Goal: Task Accomplishment & Management: Manage account settings

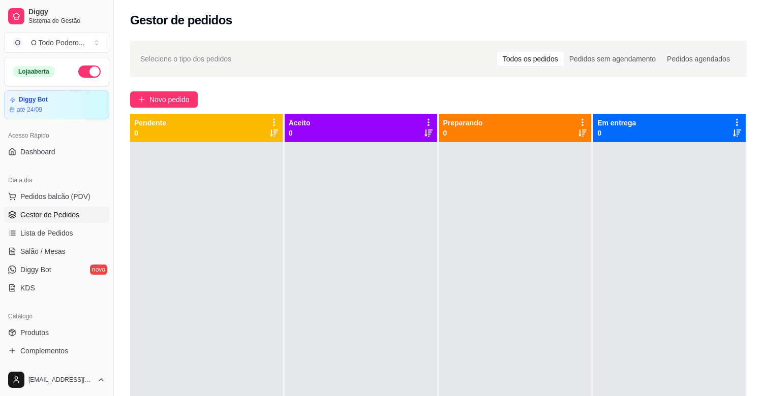
click at [179, 103] on span "Novo pedido" at bounding box center [169, 99] width 40 height 11
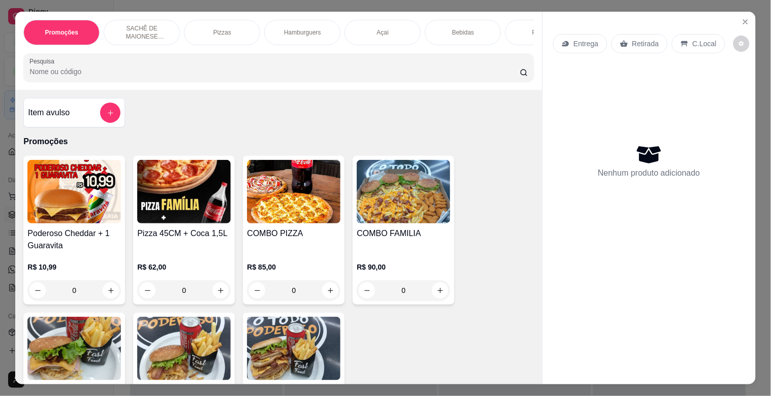
click at [287, 22] on div "Hamburguers" at bounding box center [302, 32] width 76 height 25
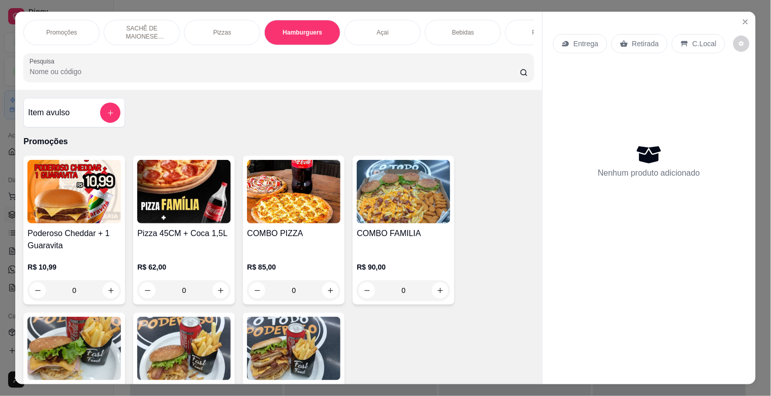
scroll to position [24, 0]
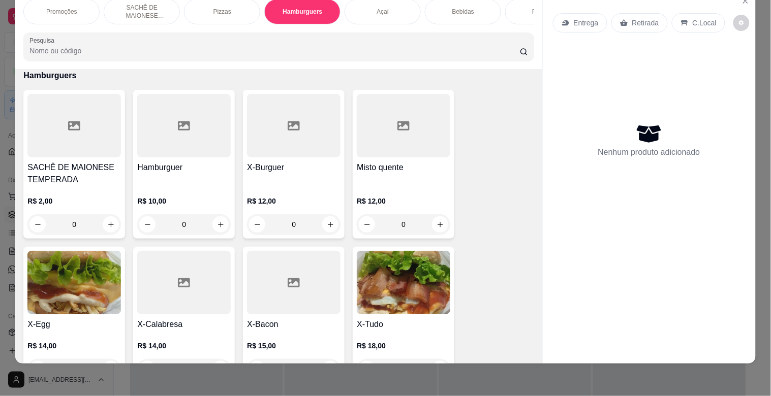
drag, startPoint x: 754, startPoint y: 179, endPoint x: 771, endPoint y: 261, distance: 83.4
click at [762, 261] on div "Promoções SACHÊ DE MAIONESE TEMPERADA Pizzas Hamburguers Açaí Bebidas Porções S…" at bounding box center [385, 198] width 771 height 396
click at [578, 180] on div "Nenhum produto adicionado" at bounding box center [649, 140] width 193 height 199
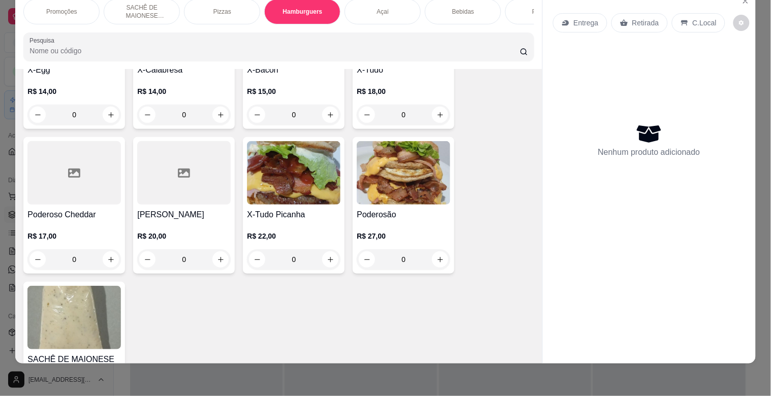
scroll to position [959, 0]
click at [411, 179] on img at bounding box center [404, 173] width 94 height 64
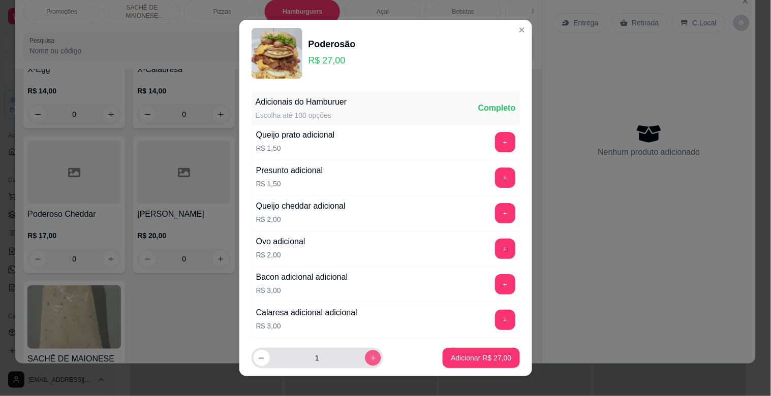
click at [365, 363] on button "increase-product-quantity" at bounding box center [373, 358] width 16 height 16
type input "3"
click at [466, 356] on p "Adicionar R$ 81,00" at bounding box center [481, 358] width 60 height 10
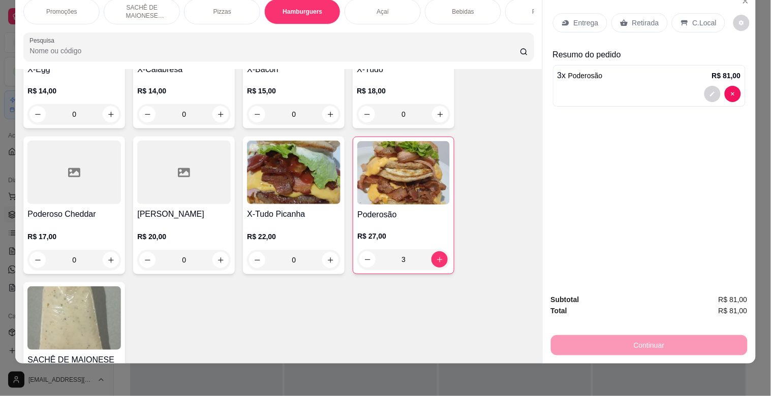
type input "3"
click at [521, 7] on div "Porções" at bounding box center [543, 11] width 76 height 25
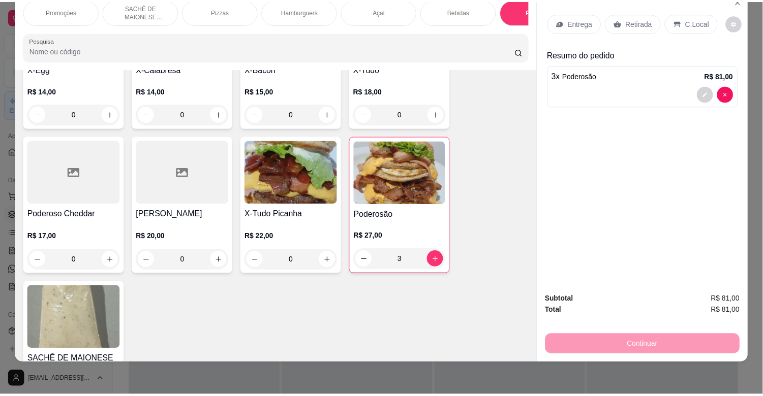
scroll to position [2541, 0]
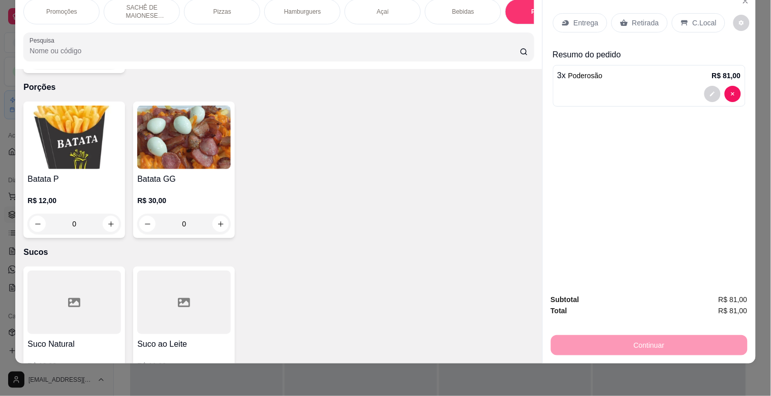
click at [150, 144] on img at bounding box center [184, 138] width 94 height 64
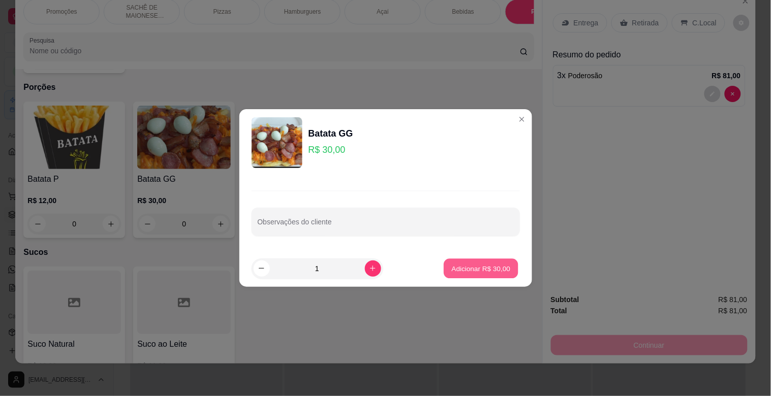
click at [478, 273] on button "Adicionar R$ 30,00" at bounding box center [481, 269] width 75 height 20
type input "1"
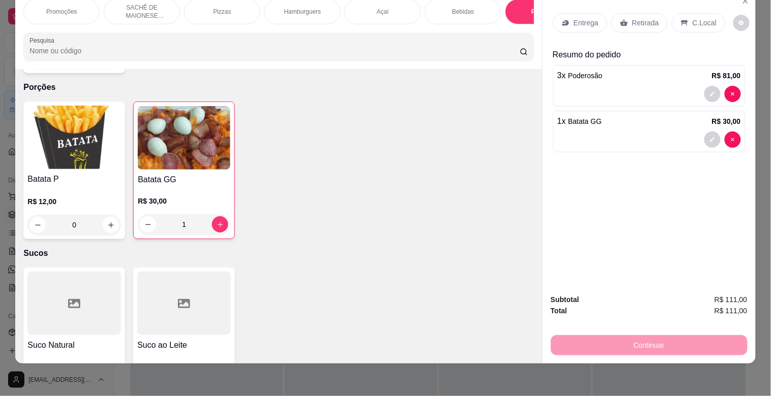
click at [684, 13] on div "C.Local" at bounding box center [698, 22] width 53 height 19
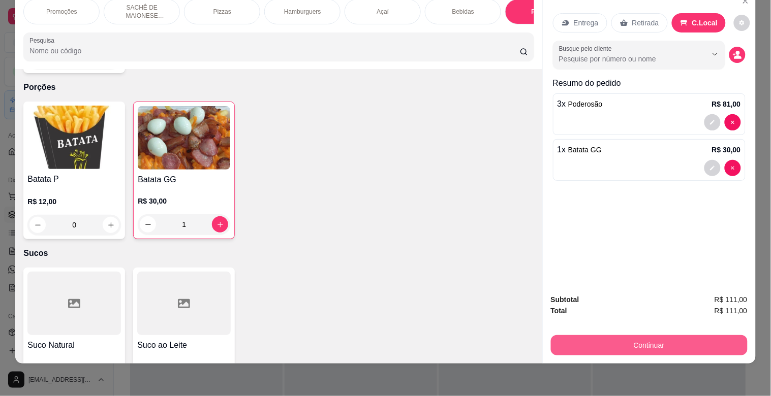
click at [665, 335] on button "Continuar" at bounding box center [649, 345] width 197 height 20
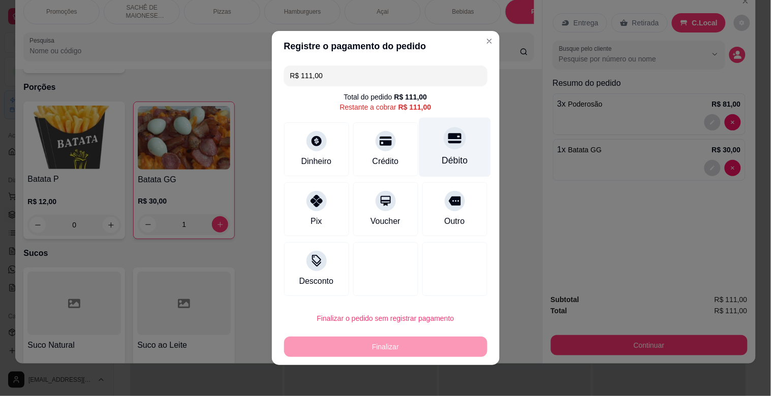
click at [468, 144] on div "Débito" at bounding box center [455, 147] width 72 height 59
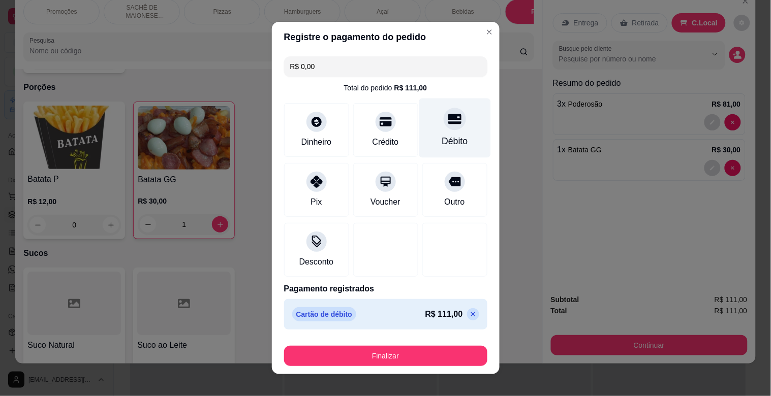
type input "R$ 0,00"
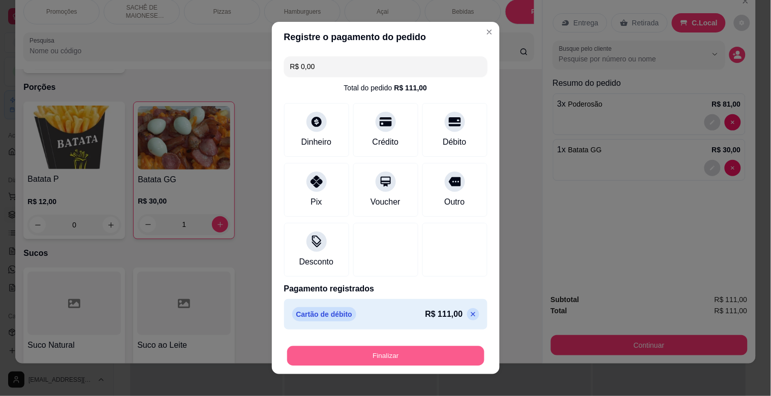
click at [423, 351] on button "Finalizar" at bounding box center [385, 357] width 197 height 20
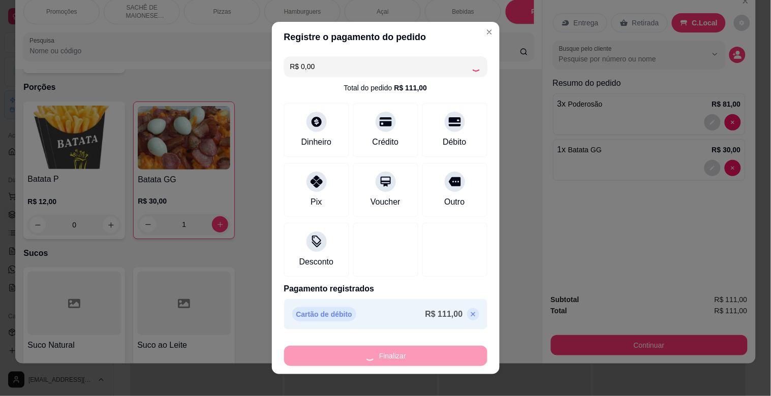
type input "0"
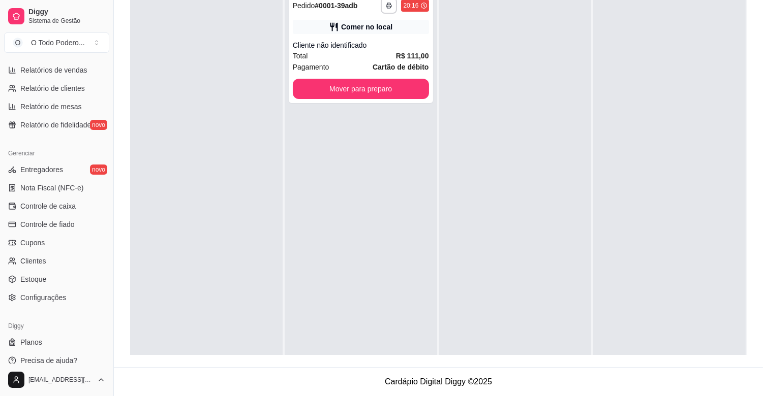
scroll to position [334, 0]
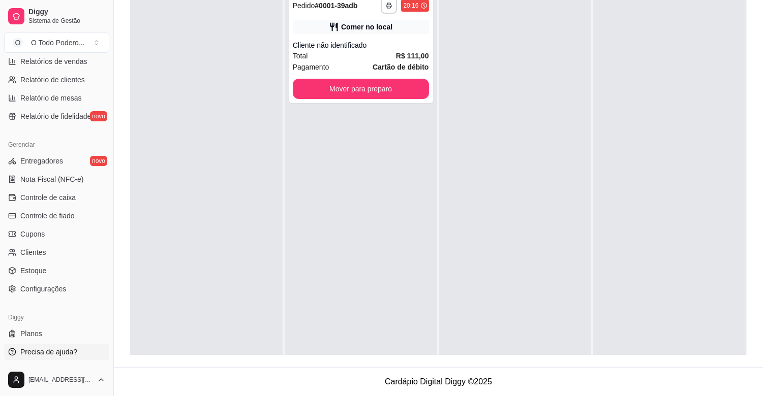
click at [54, 347] on span "Precisa de ajuda?" at bounding box center [48, 352] width 57 height 10
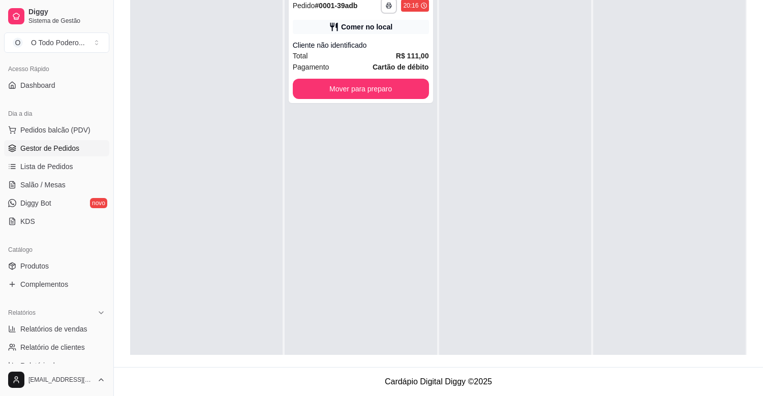
scroll to position [0, 0]
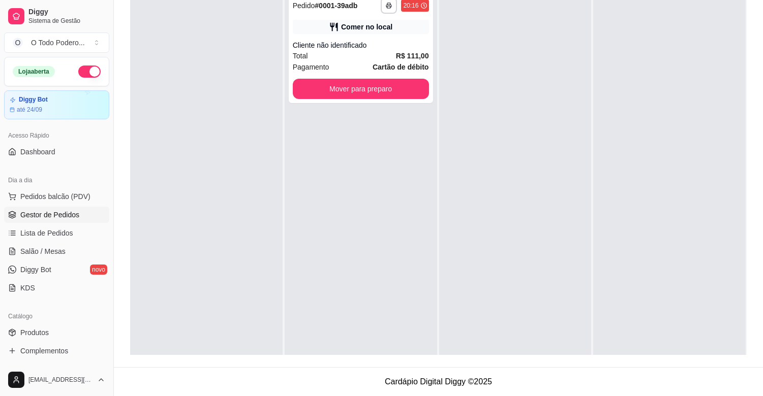
click at [71, 211] on span "Gestor de Pedidos" at bounding box center [49, 215] width 59 height 10
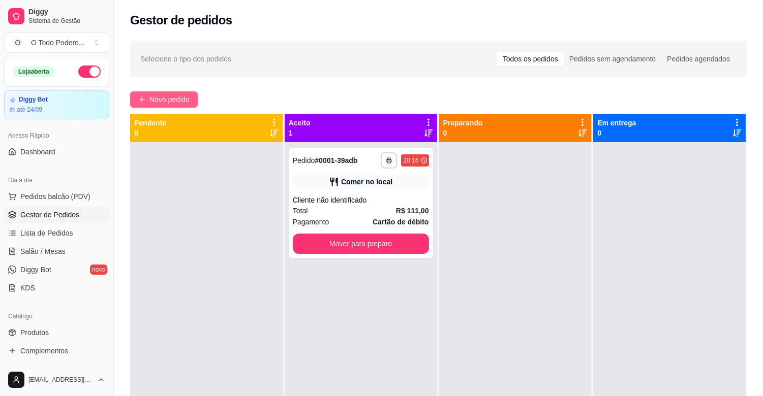
click at [189, 102] on span "Novo pedido" at bounding box center [169, 99] width 40 height 11
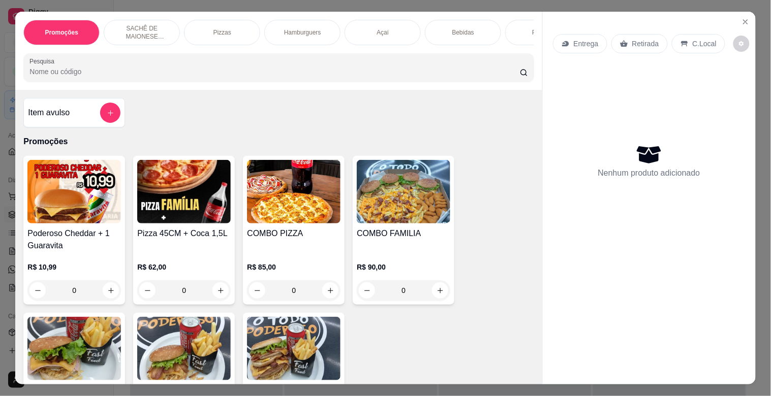
click at [92, 223] on img at bounding box center [74, 192] width 94 height 64
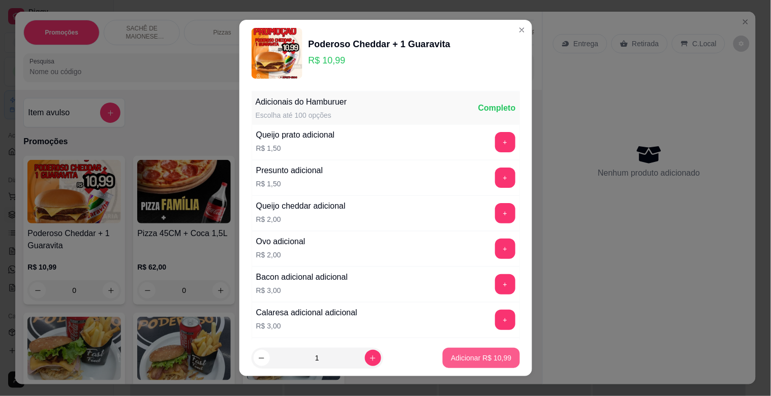
click at [451, 363] on p "Adicionar R$ 10,99" at bounding box center [481, 358] width 60 height 10
type input "1"
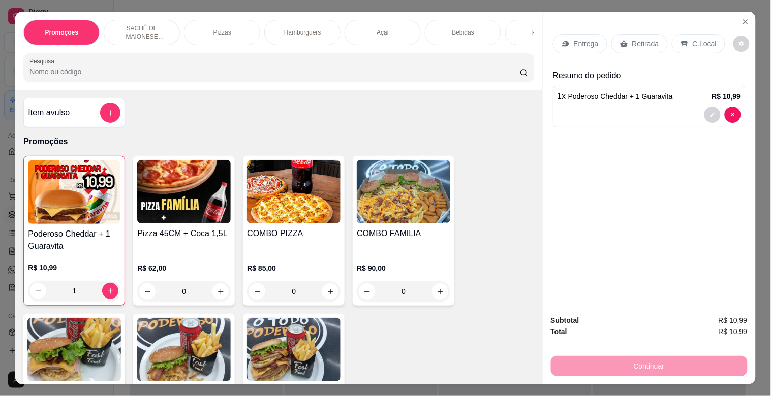
click at [565, 47] on div "Entrega" at bounding box center [580, 43] width 54 height 19
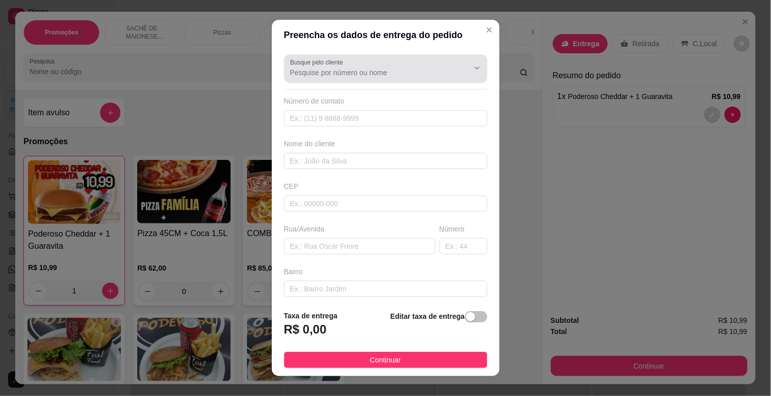
click at [382, 71] on input "Busque pelo cliente" at bounding box center [371, 73] width 163 height 10
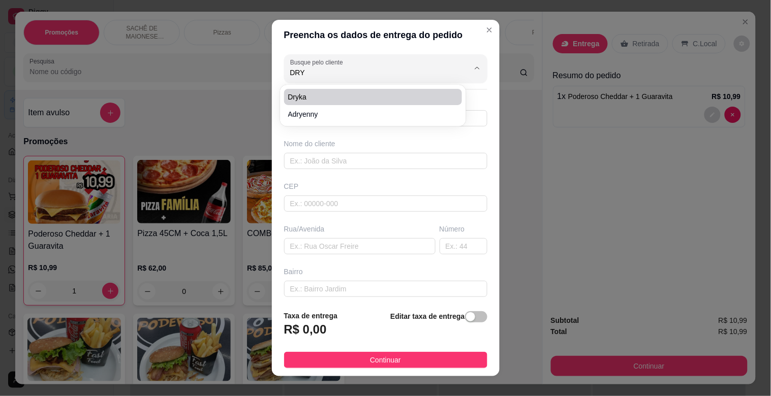
click at [307, 93] on span "Dryka" at bounding box center [368, 97] width 160 height 10
type input "Dryka"
type input "21975971775"
type input "Dryka"
type input "25045034"
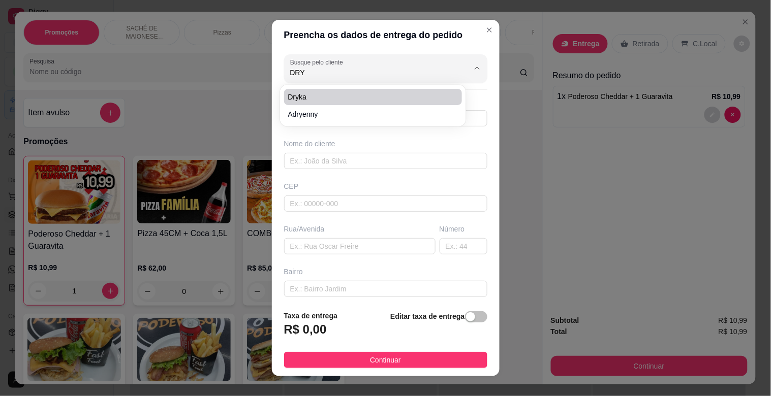
type input "[GEOGRAPHIC_DATA]"
type input "21"
type input "São Bento"
type input "Duque de Caxias"
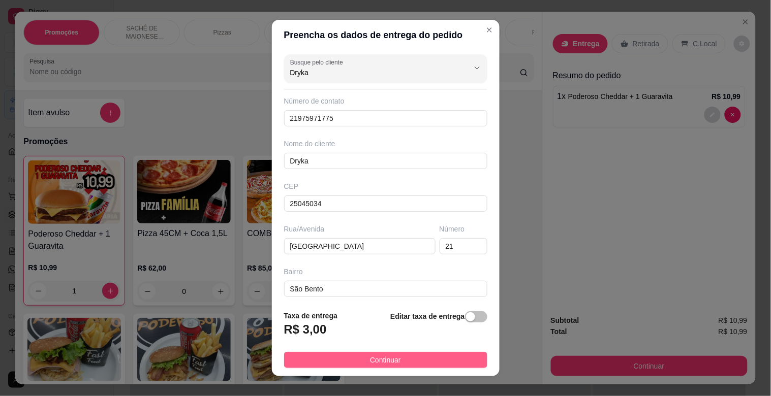
click at [468, 359] on button "Continuar" at bounding box center [385, 360] width 203 height 16
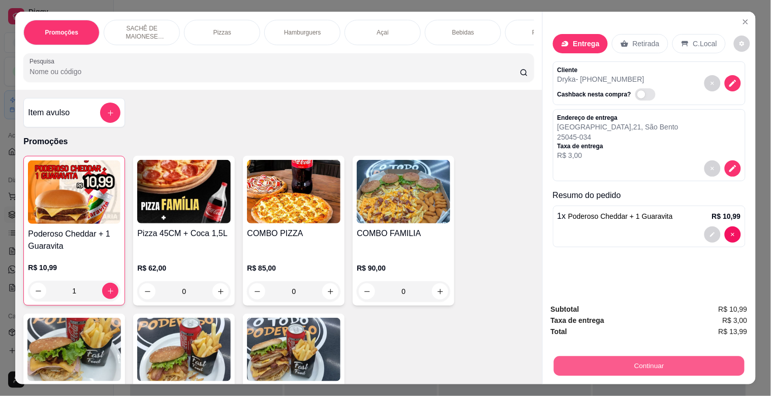
click at [661, 359] on button "Continuar" at bounding box center [649, 366] width 191 height 20
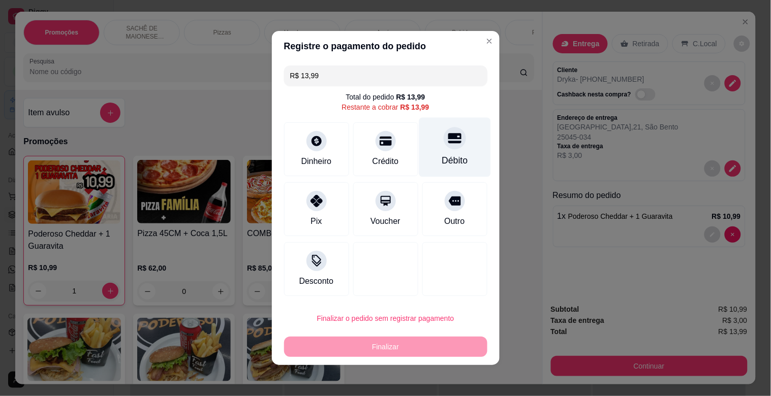
click at [455, 167] on div "Débito" at bounding box center [455, 160] width 26 height 13
type input "R$ 0,00"
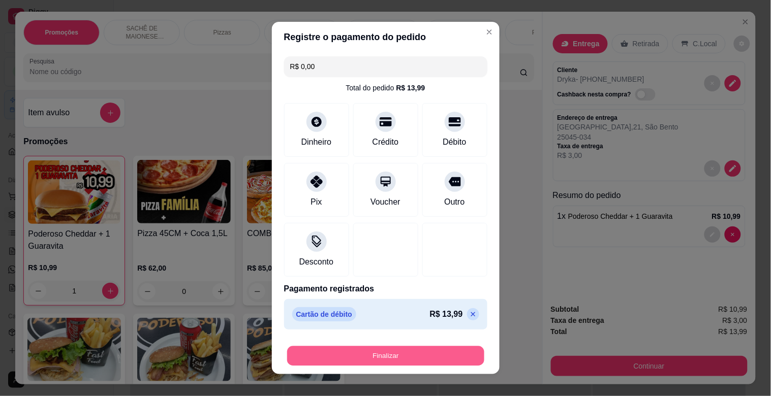
click at [356, 358] on button "Finalizar" at bounding box center [385, 357] width 197 height 20
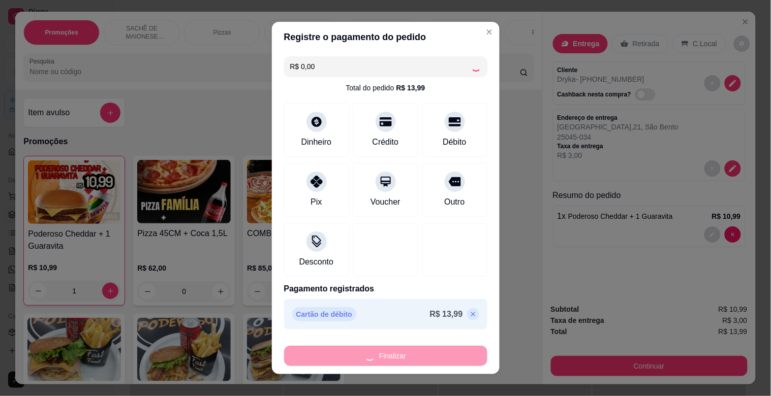
type input "0"
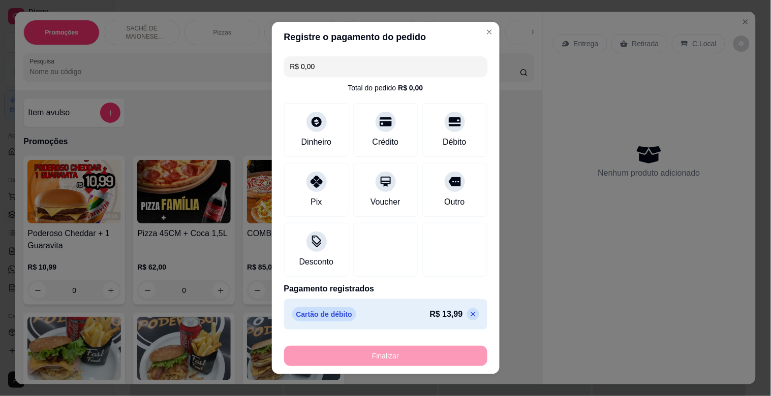
type input "-R$ 13,99"
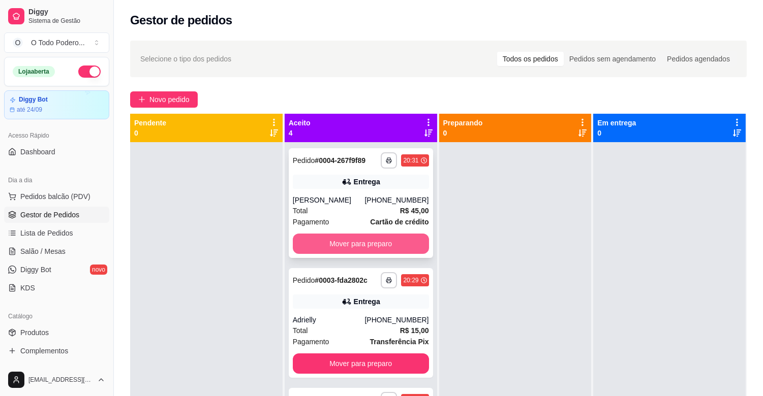
click at [380, 242] on button "Mover para preparo" at bounding box center [361, 244] width 136 height 20
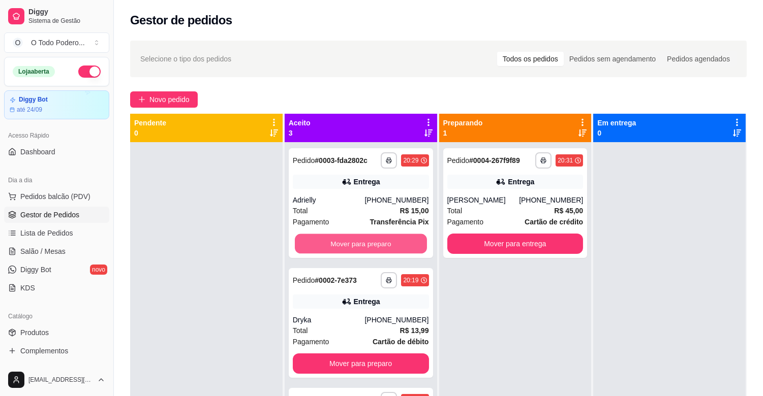
click at [380, 242] on button "Mover para preparo" at bounding box center [361, 244] width 132 height 20
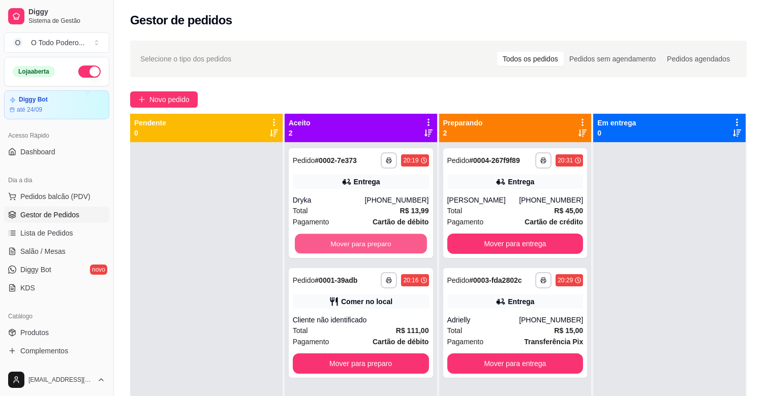
click at [380, 242] on button "Mover para preparo" at bounding box center [361, 244] width 132 height 20
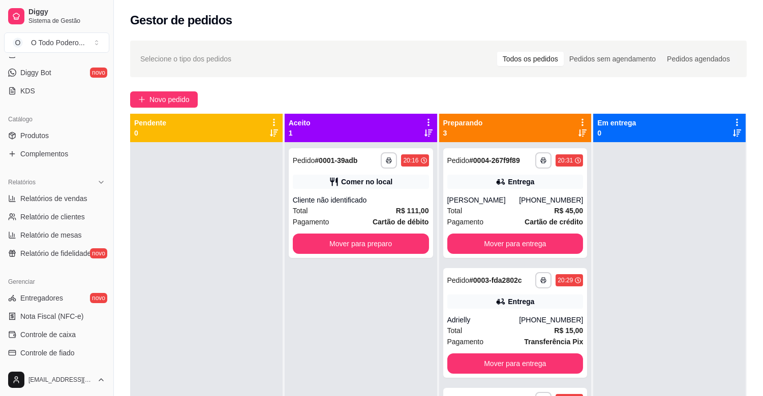
scroll to position [334, 0]
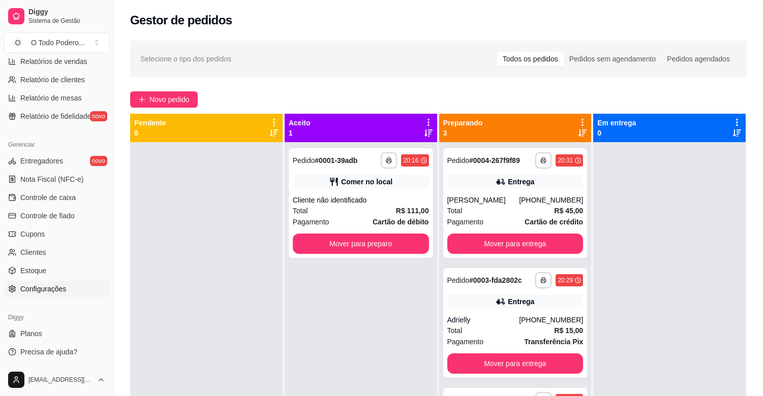
click at [53, 290] on span "Configurações" at bounding box center [43, 289] width 46 height 10
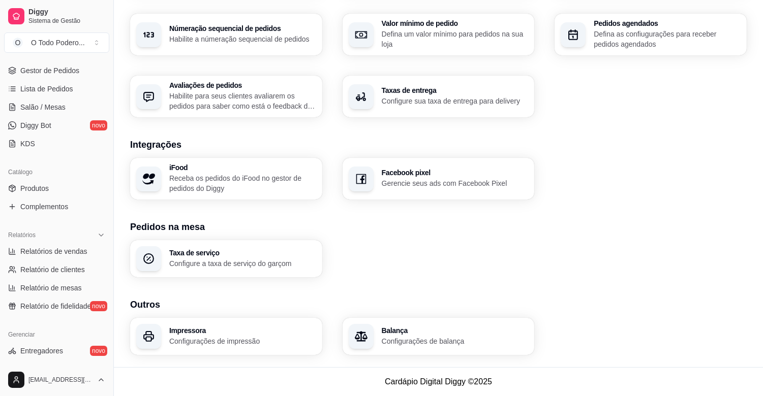
scroll to position [117, 0]
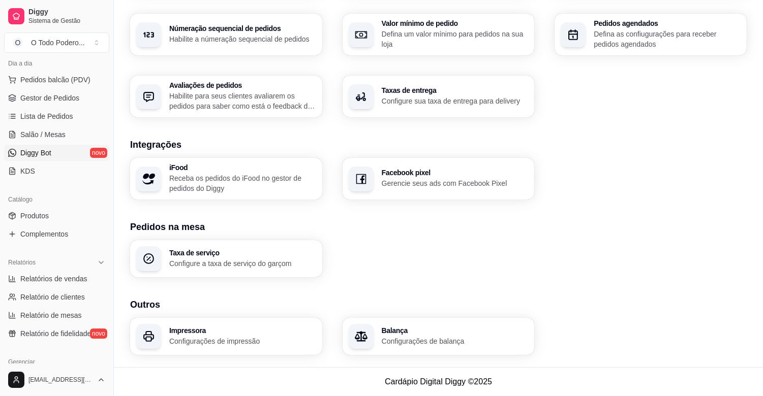
click at [46, 151] on span "Diggy Bot" at bounding box center [35, 153] width 31 height 10
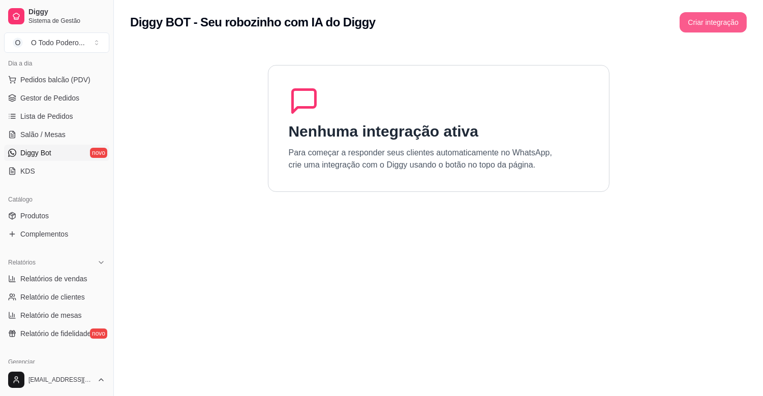
click at [712, 22] on button "Criar integração" at bounding box center [713, 22] width 67 height 20
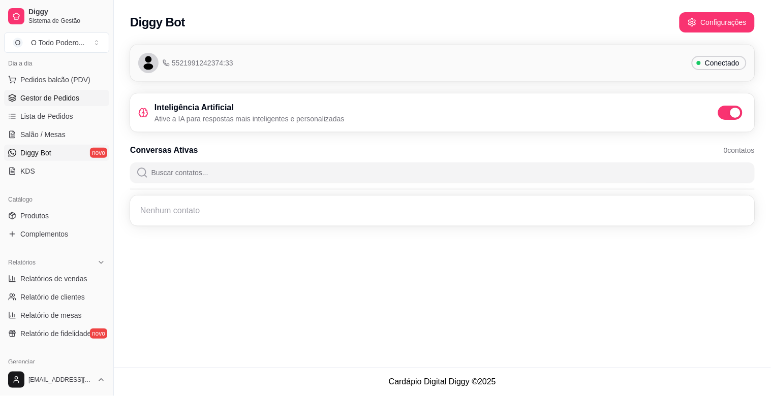
click at [73, 99] on span "Gestor de Pedidos" at bounding box center [49, 98] width 59 height 10
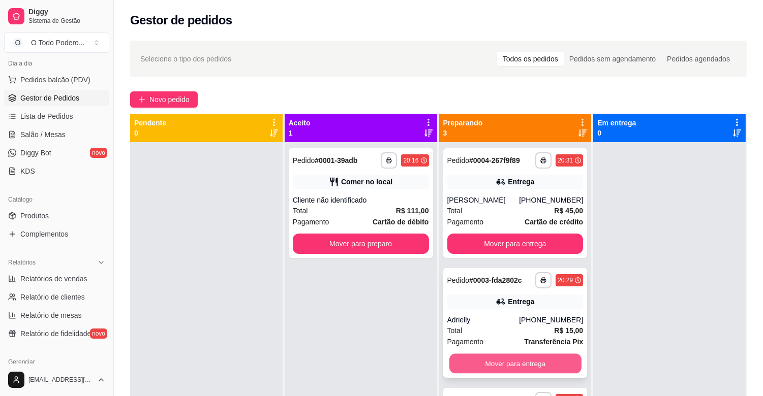
click at [541, 362] on button "Mover para entrega" at bounding box center [515, 364] width 132 height 20
click at [541, 362] on div "Mover para entrega" at bounding box center [515, 364] width 136 height 20
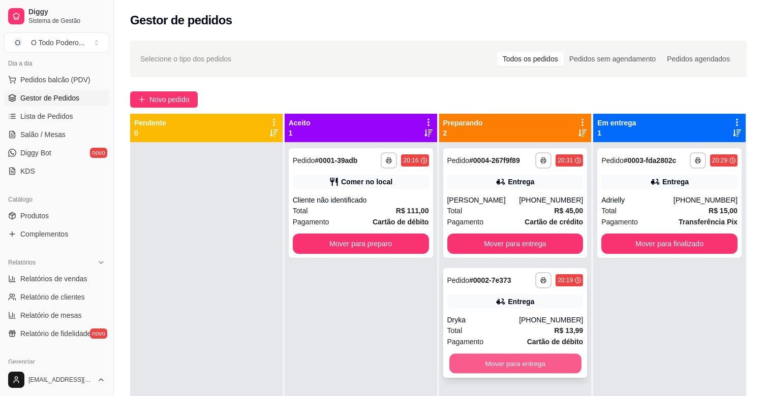
click at [469, 354] on button "Mover para entrega" at bounding box center [515, 364] width 132 height 20
click at [476, 370] on button "Mover para entrega" at bounding box center [515, 364] width 132 height 20
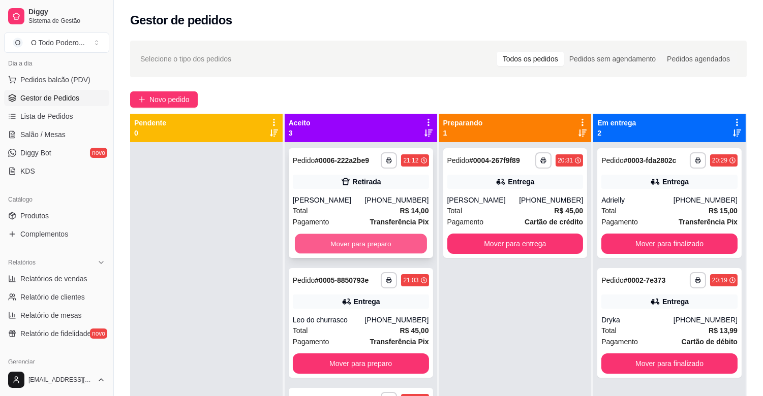
click at [354, 244] on button "Mover para preparo" at bounding box center [361, 244] width 132 height 20
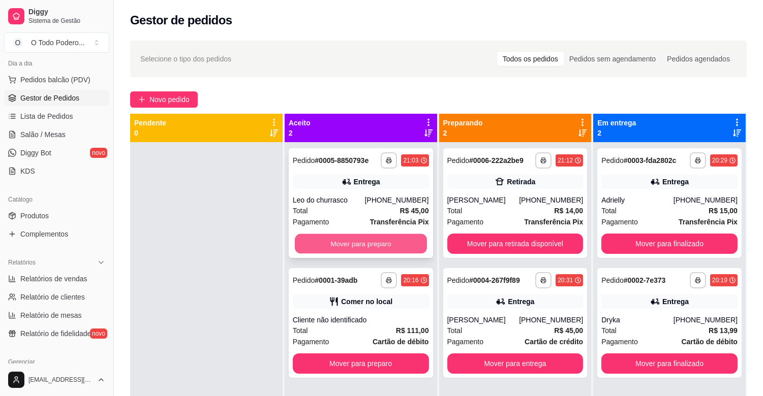
click at [379, 247] on button "Mover para preparo" at bounding box center [361, 244] width 132 height 20
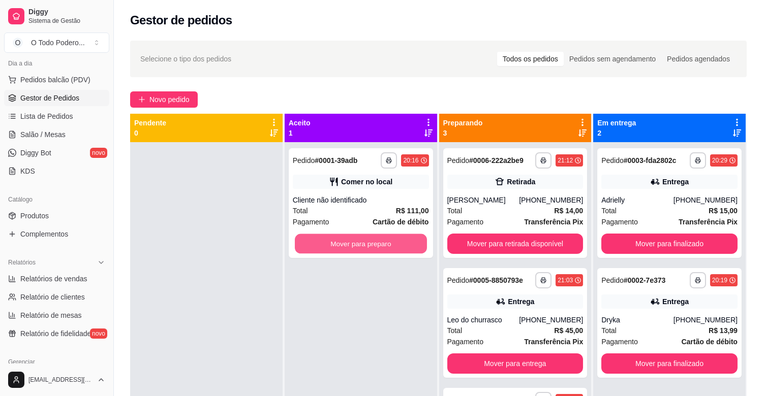
click at [379, 247] on button "Mover para preparo" at bounding box center [361, 244] width 132 height 20
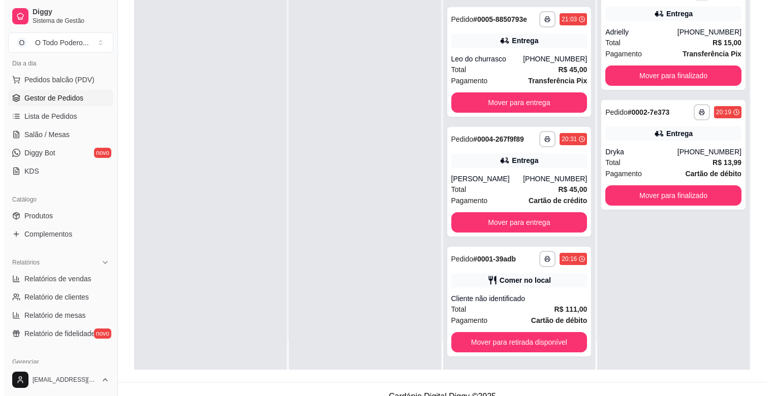
scroll to position [155, 0]
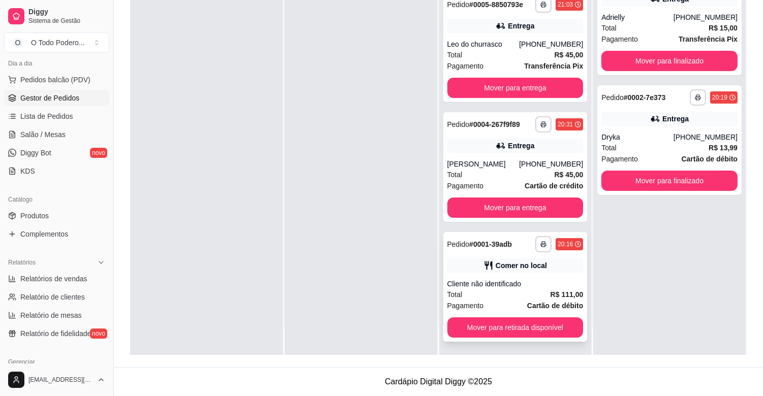
click at [494, 238] on div "Pedido # 0001-39adb" at bounding box center [479, 244] width 65 height 12
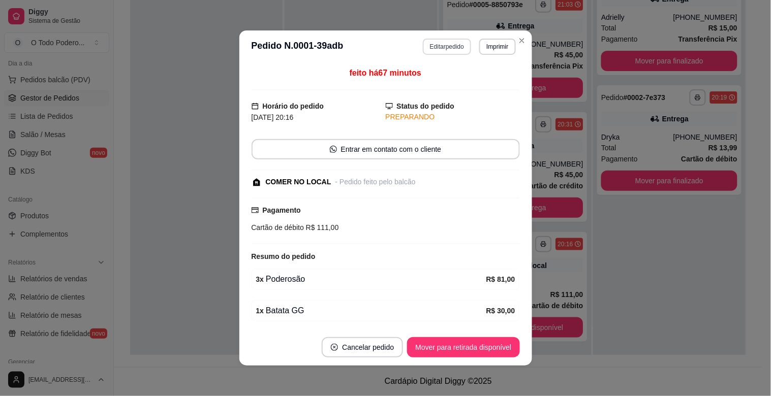
click at [444, 41] on button "Editar pedido" at bounding box center [447, 47] width 48 height 16
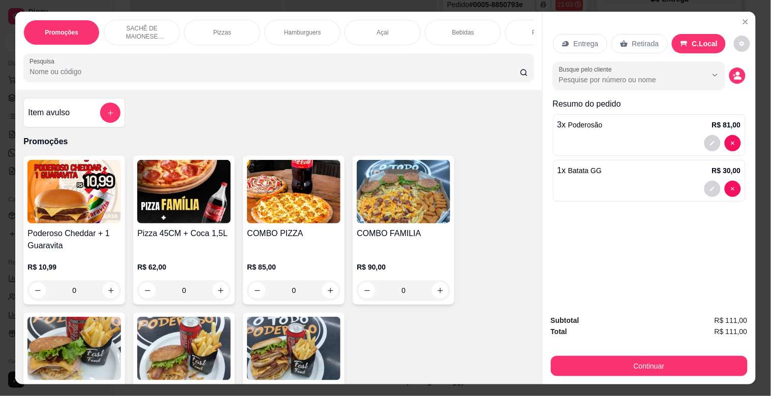
click at [455, 28] on p "Bebidas" at bounding box center [463, 32] width 22 height 8
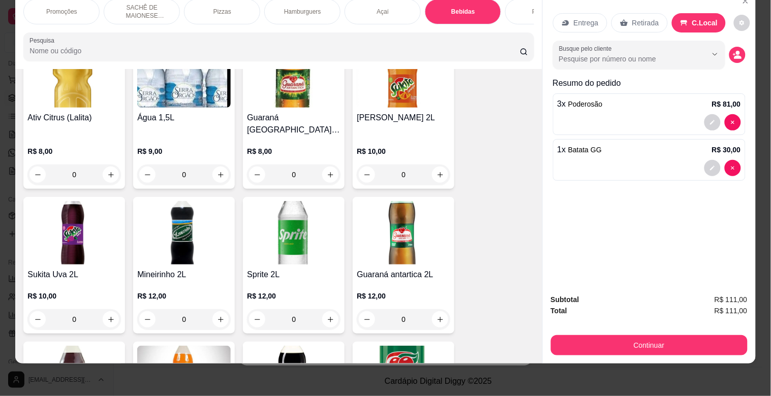
scroll to position [1889, 0]
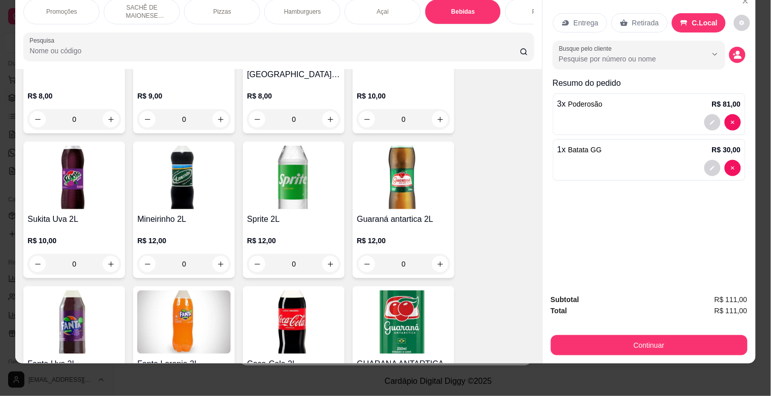
click at [267, 315] on img at bounding box center [294, 323] width 94 height 64
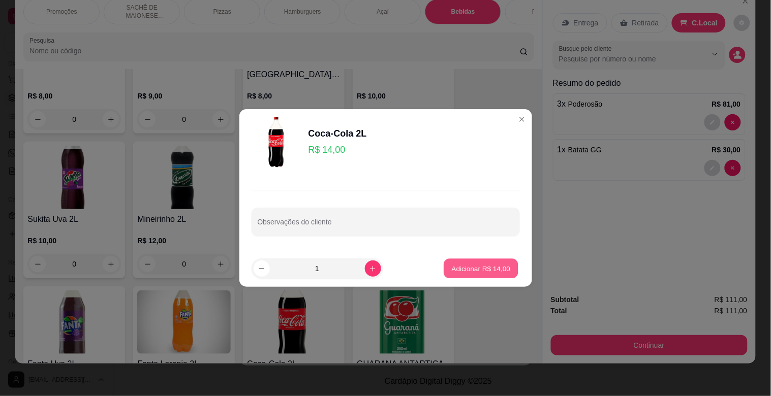
click at [465, 266] on p "Adicionar R$ 14,00" at bounding box center [481, 269] width 59 height 10
type input "1"
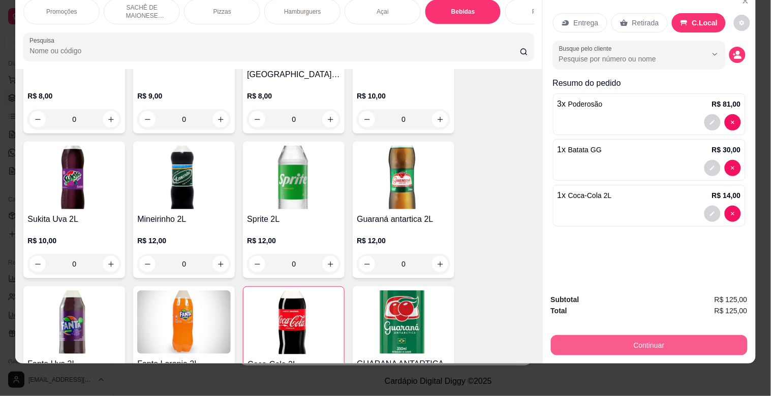
click at [641, 335] on button "Continuar" at bounding box center [649, 345] width 197 height 20
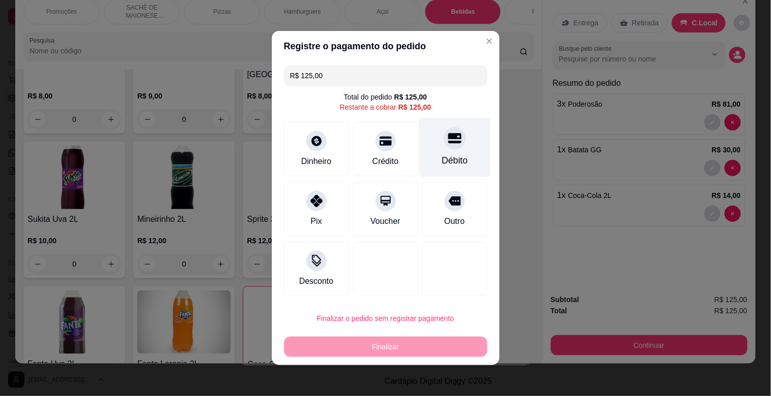
click at [454, 146] on div "Débito" at bounding box center [455, 147] width 72 height 59
type input "R$ 0,00"
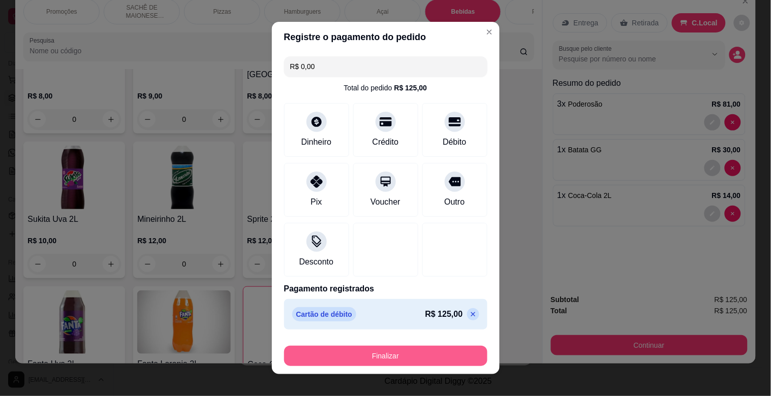
click at [428, 362] on button "Finalizar" at bounding box center [385, 356] width 203 height 20
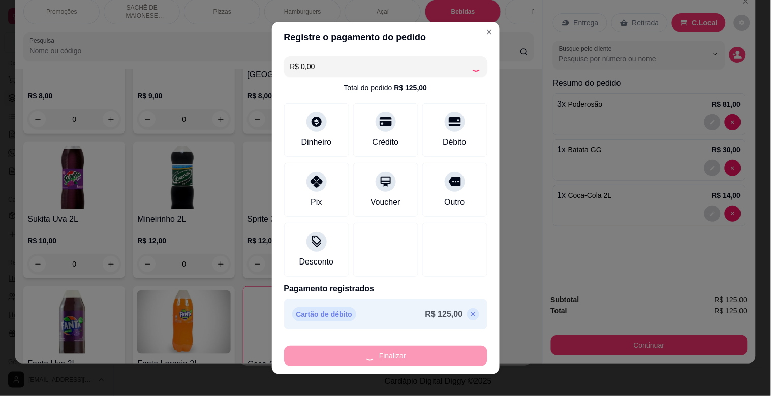
type input "0"
type input "-R$ 125,00"
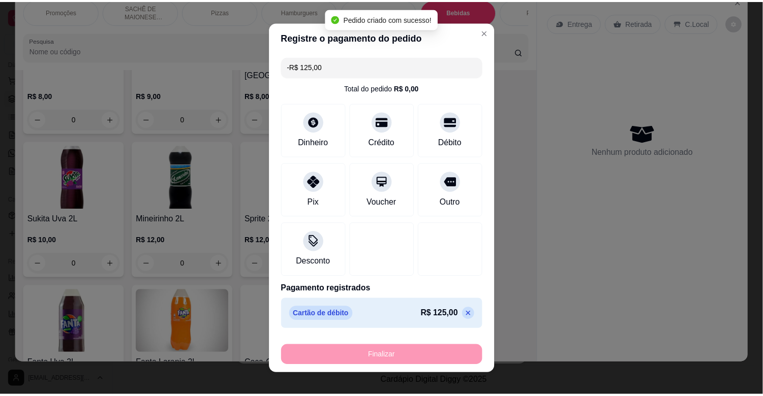
scroll to position [0, 0]
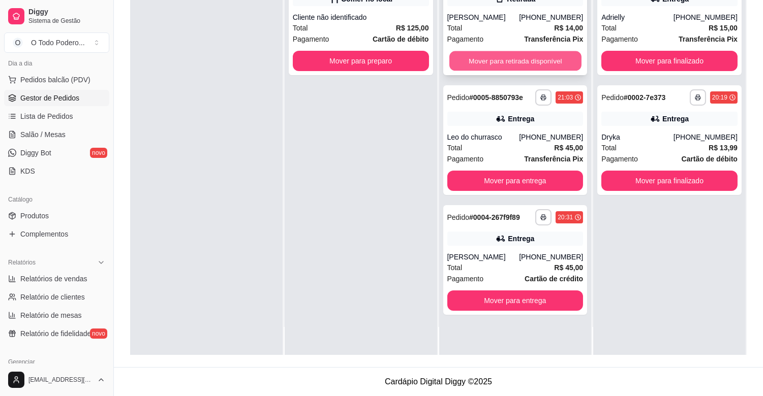
click at [515, 55] on button "Mover para retirada disponível" at bounding box center [515, 61] width 132 height 20
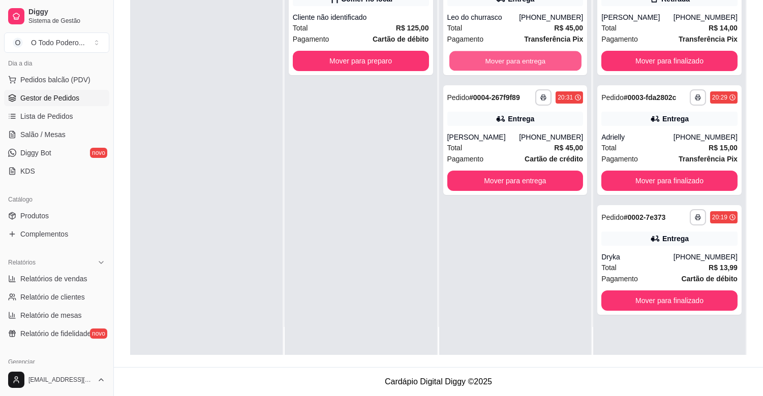
click at [515, 55] on button "Mover para entrega" at bounding box center [515, 61] width 132 height 20
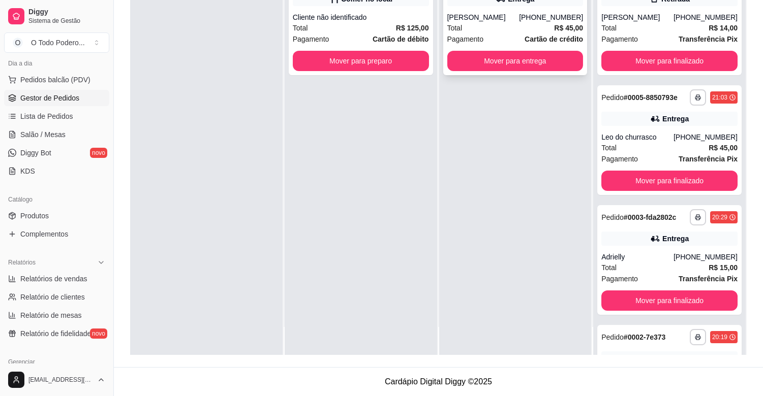
click at [501, 38] on div "Pagamento Cartão de crédito" at bounding box center [515, 39] width 136 height 11
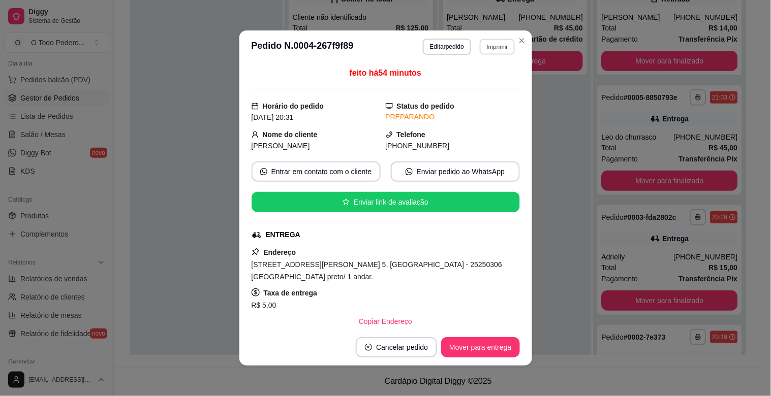
click at [499, 47] on button "Imprimir" at bounding box center [497, 47] width 35 height 16
click at [494, 84] on button "IMPRESSORA" at bounding box center [475, 83] width 71 height 16
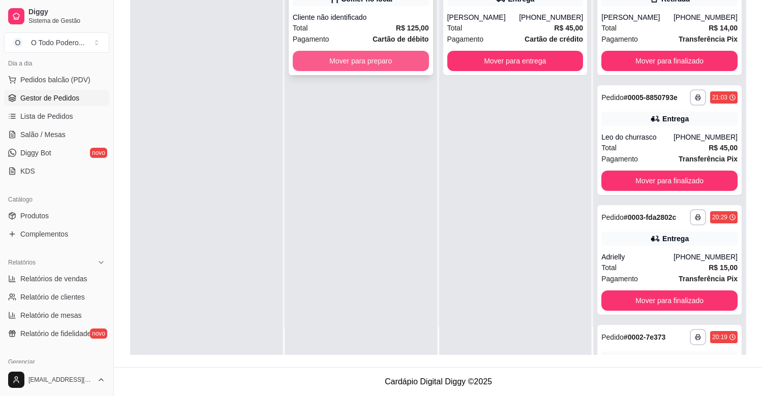
click at [343, 57] on button "Mover para preparo" at bounding box center [361, 61] width 136 height 20
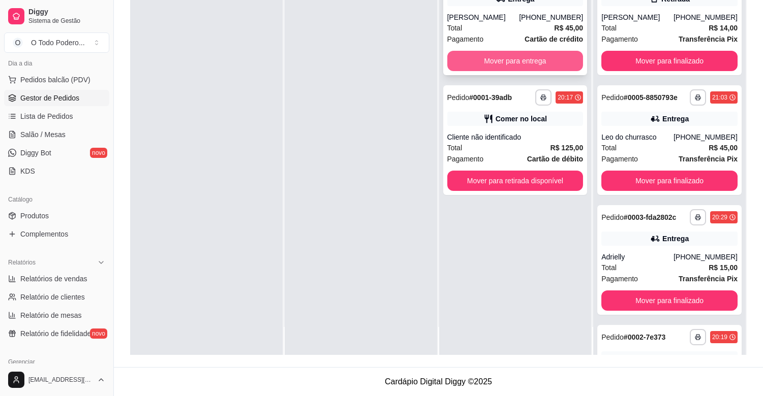
click at [507, 64] on button "Mover para entrega" at bounding box center [515, 61] width 136 height 20
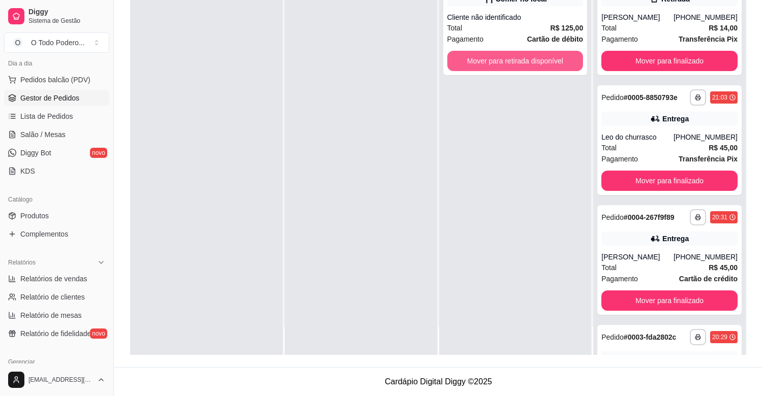
click at [507, 64] on button "Mover para retirada disponível" at bounding box center [515, 61] width 136 height 20
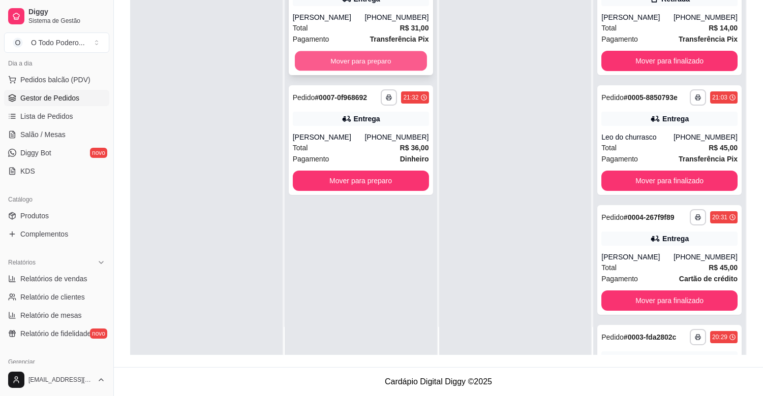
click at [357, 62] on button "Mover para preparo" at bounding box center [361, 61] width 132 height 20
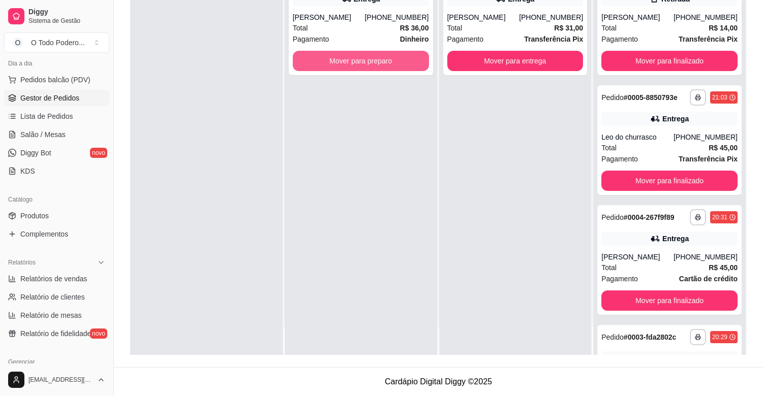
click at [357, 62] on button "Mover para preparo" at bounding box center [361, 61] width 136 height 20
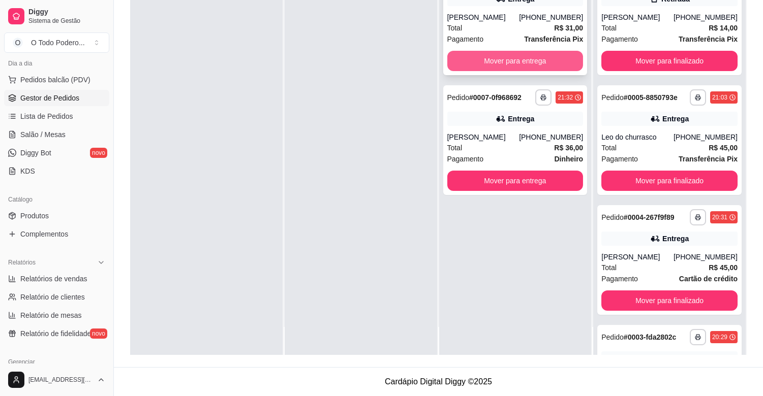
click at [497, 57] on button "Mover para entrega" at bounding box center [515, 61] width 136 height 20
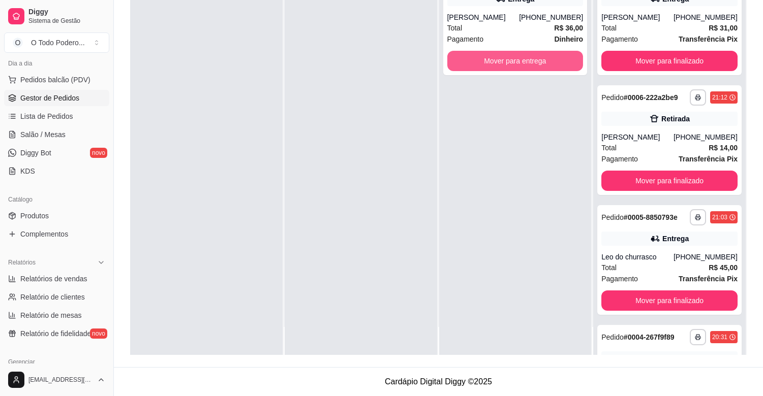
click at [497, 57] on button "Mover para entrega" at bounding box center [515, 61] width 136 height 20
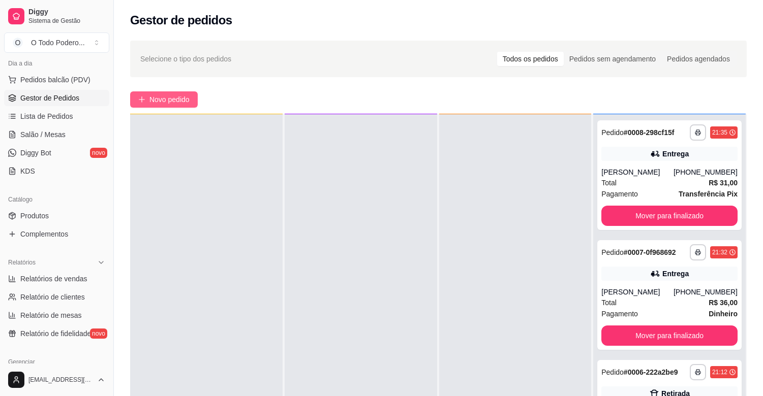
click at [194, 107] on button "Novo pedido" at bounding box center [164, 99] width 68 height 16
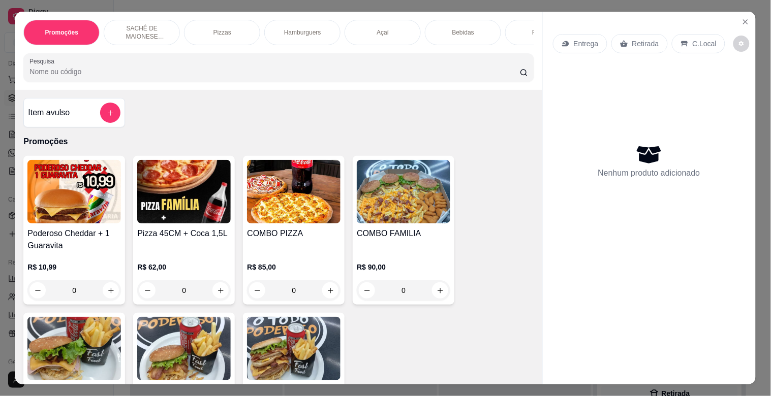
click at [316, 29] on p "Hamburguers" at bounding box center [302, 32] width 37 height 8
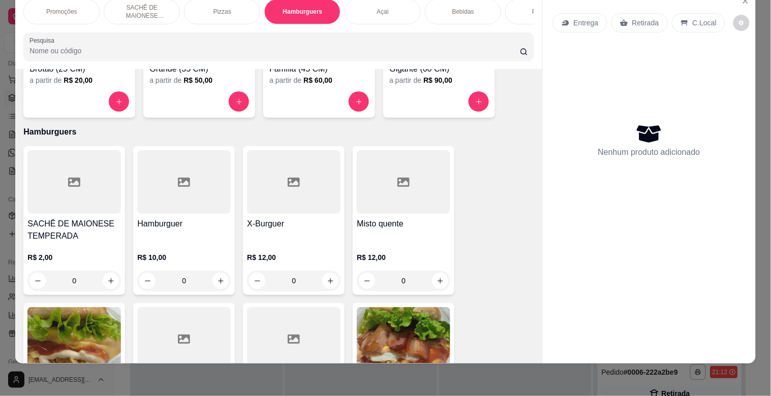
scroll to position [788, 0]
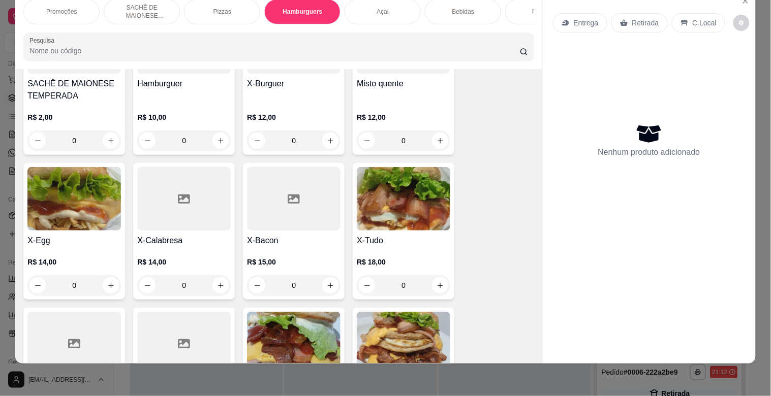
click at [408, 336] on img at bounding box center [404, 344] width 94 height 64
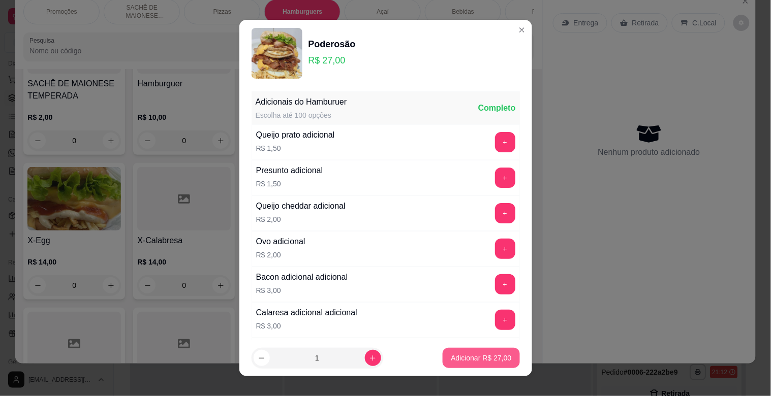
click at [467, 360] on p "Adicionar R$ 27,00" at bounding box center [481, 358] width 60 height 10
type input "1"
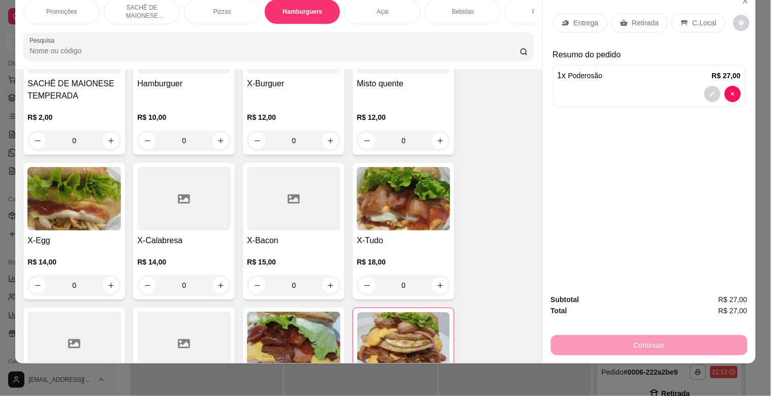
click at [634, 18] on p "Retirada" at bounding box center [645, 23] width 27 height 10
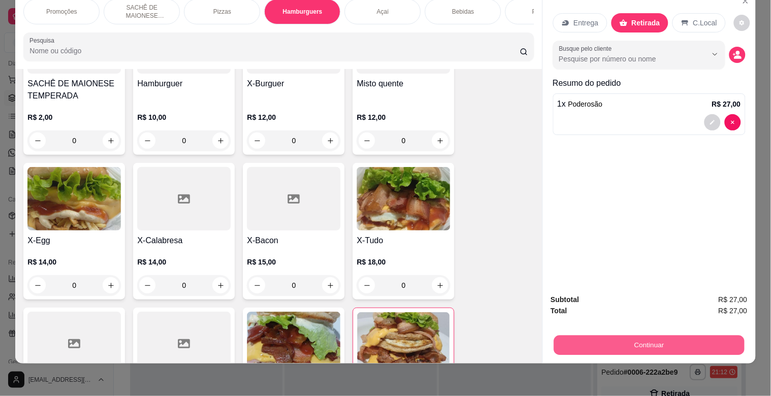
click at [684, 335] on button "Continuar" at bounding box center [649, 345] width 191 height 20
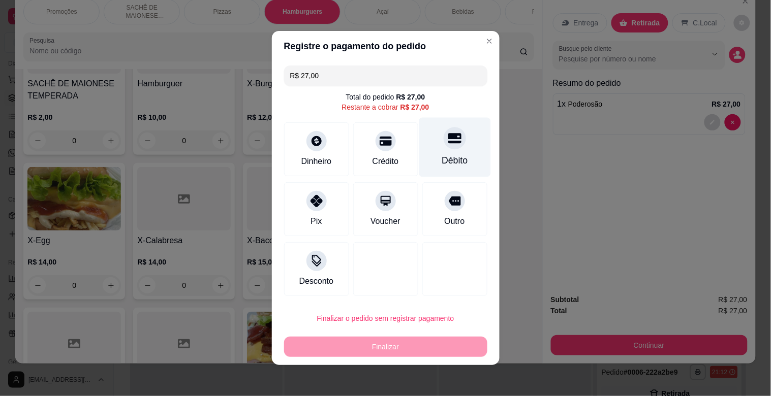
click at [458, 143] on div "Débito" at bounding box center [455, 147] width 72 height 59
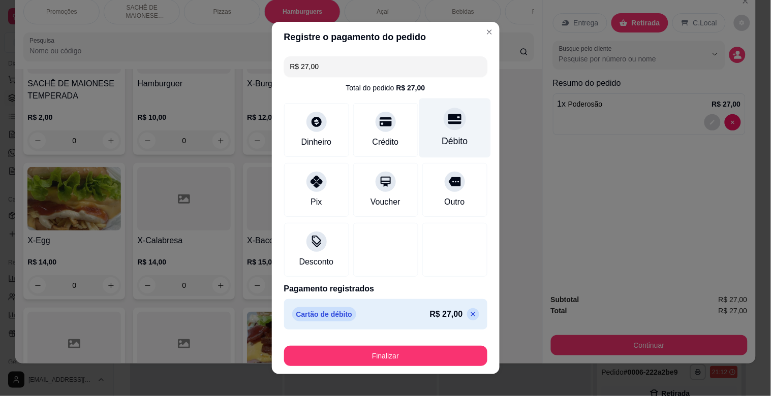
type input "R$ 0,00"
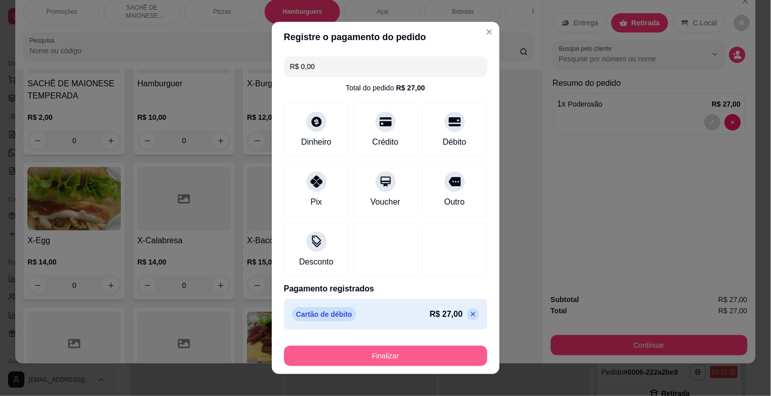
click at [403, 360] on button "Finalizar" at bounding box center [385, 356] width 203 height 20
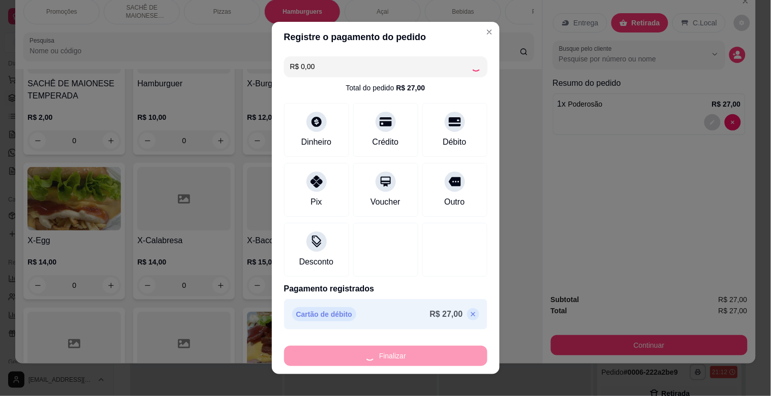
type input "0"
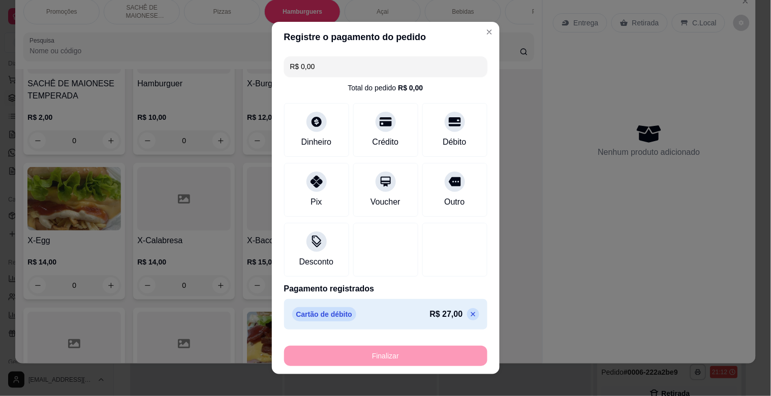
type input "-R$ 27,00"
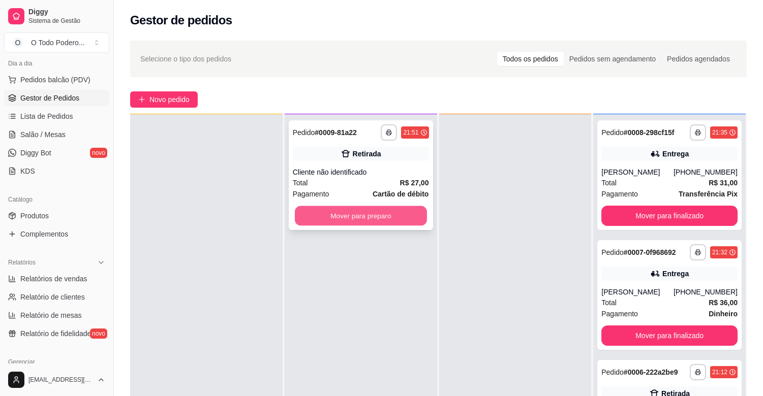
click at [334, 217] on button "Mover para preparo" at bounding box center [361, 216] width 132 height 20
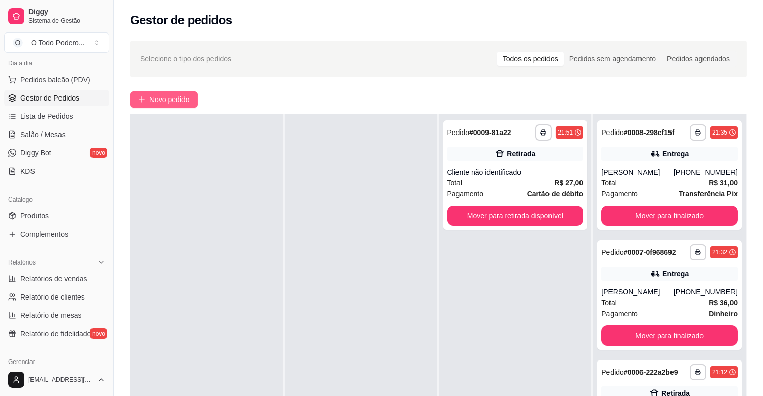
click at [163, 96] on span "Novo pedido" at bounding box center [169, 99] width 40 height 11
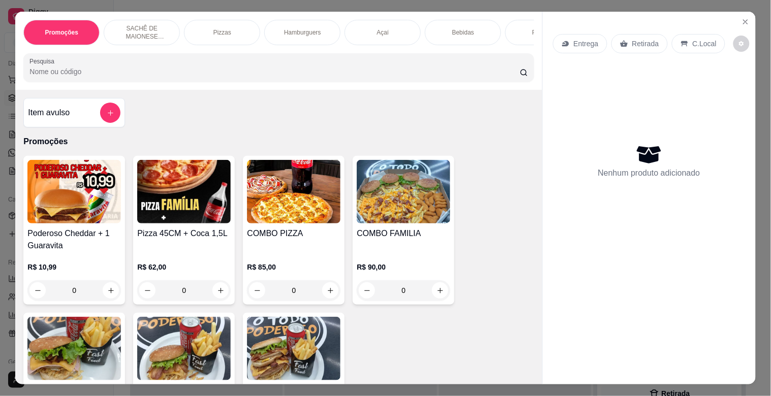
click at [174, 200] on img at bounding box center [184, 192] width 94 height 64
click at [743, 19] on icon "Close" at bounding box center [746, 22] width 8 height 8
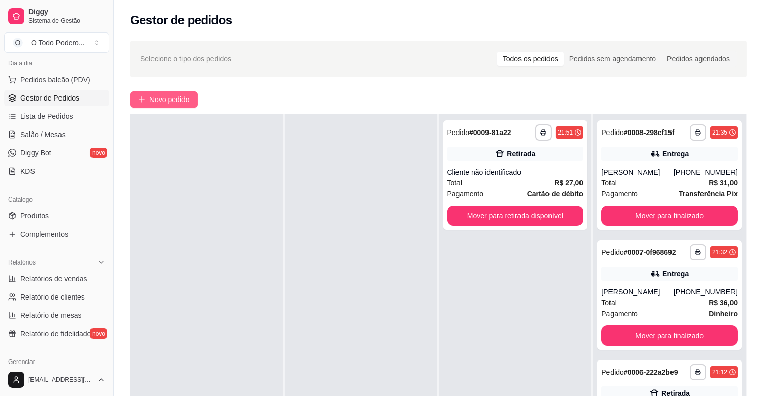
click at [166, 98] on span "Novo pedido" at bounding box center [169, 99] width 40 height 11
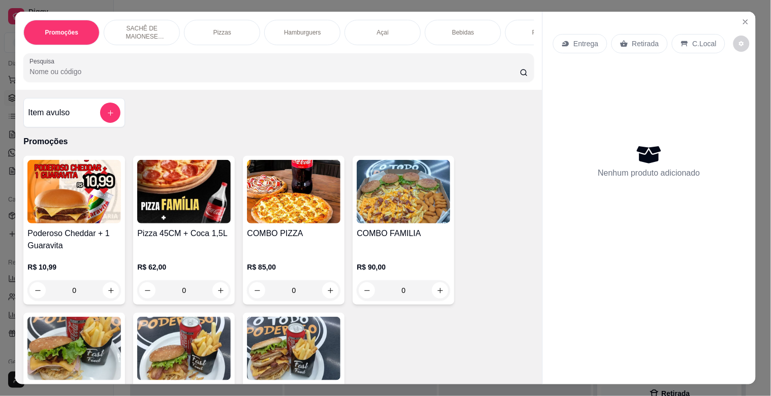
click at [201, 211] on img at bounding box center [184, 192] width 94 height 64
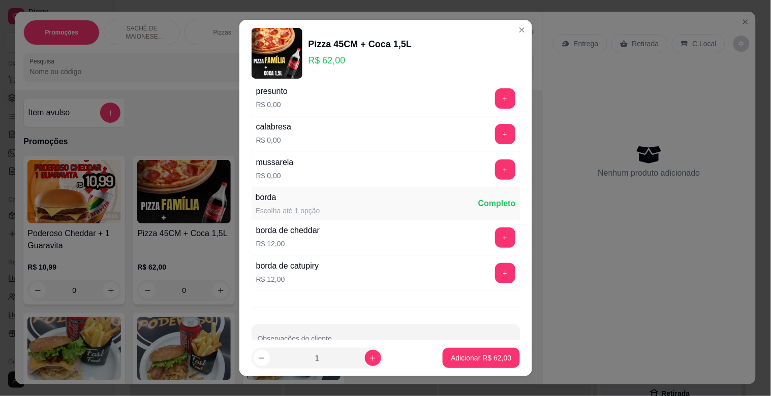
scroll to position [72, 0]
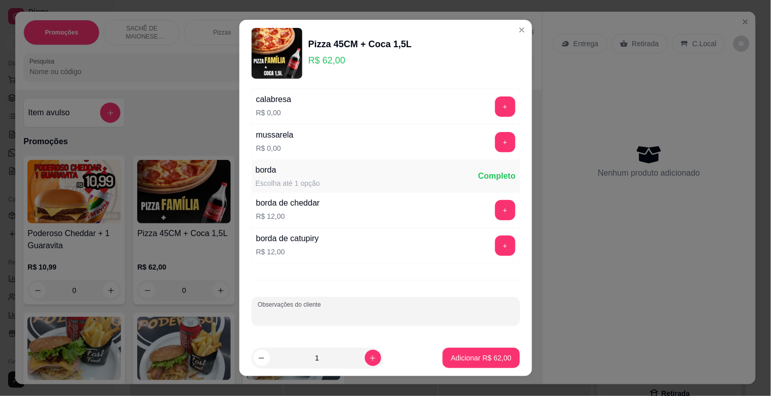
click at [378, 319] on input "Observações do cliente" at bounding box center [386, 316] width 256 height 10
click at [378, 318] on input "Observações do cliente" at bounding box center [386, 316] width 256 height 10
type input "FRANGO COM"
click at [495, 110] on button "+" at bounding box center [505, 107] width 20 height 20
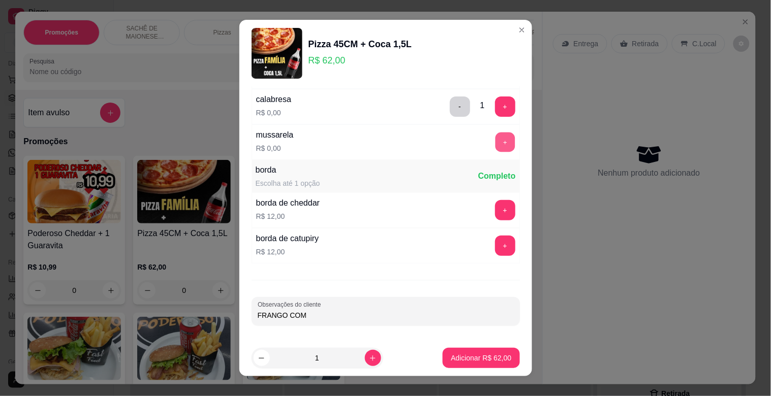
click at [495, 145] on button "+" at bounding box center [505, 142] width 20 height 20
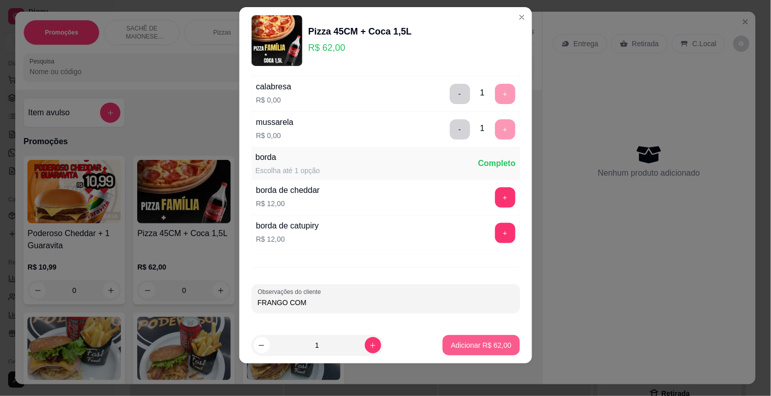
click at [463, 342] on p "Adicionar R$ 62,00" at bounding box center [481, 346] width 60 height 10
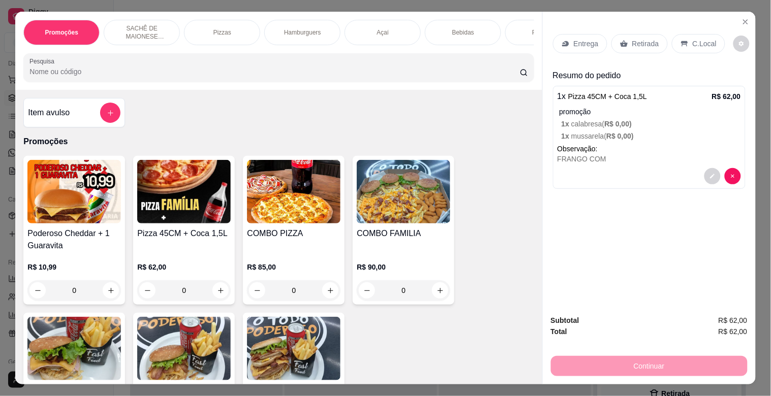
click at [587, 34] on div "Entrega" at bounding box center [580, 43] width 54 height 19
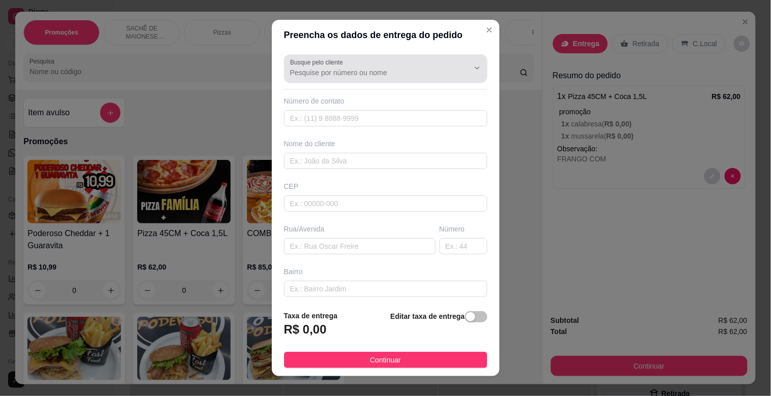
click at [362, 79] on div "Busque pelo cliente" at bounding box center [385, 68] width 203 height 28
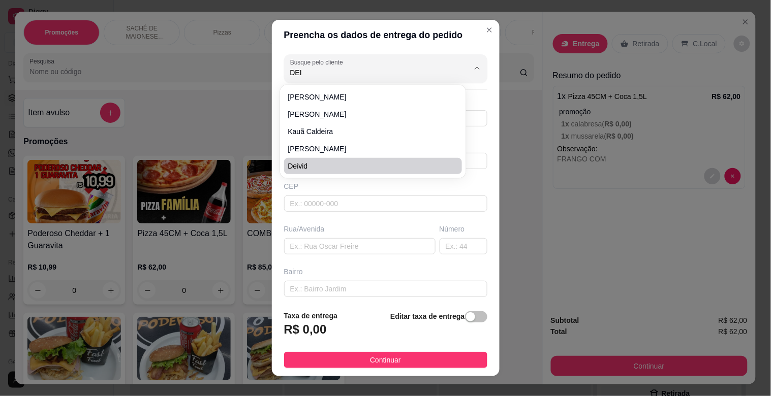
click at [322, 168] on span "Deivid" at bounding box center [368, 166] width 160 height 10
type input "Deivid"
type input "21991553709"
type input "Deivid"
type input "25045010"
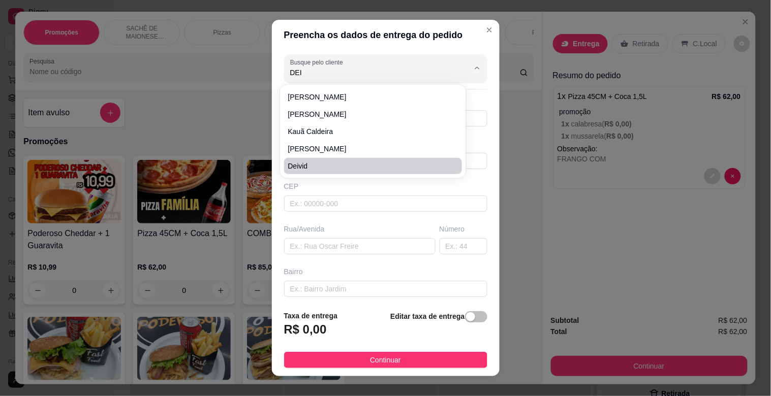
type input "Rua [PERSON_NAME]"
type input "175"
type input "São Bento"
type input "Duque de Caxias"
type input "Bloco 3 apt 403"
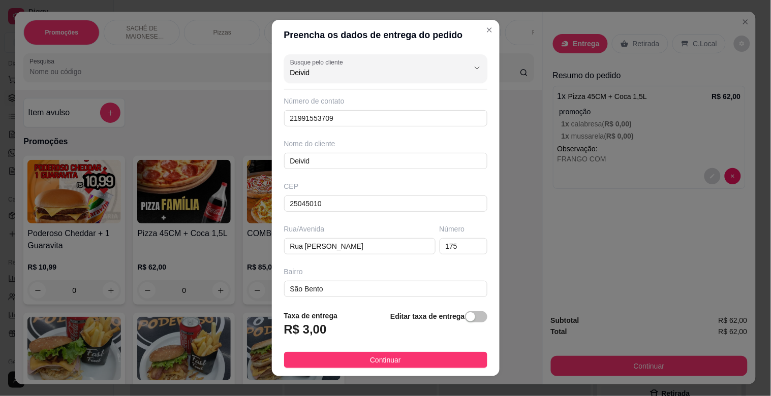
drag, startPoint x: 329, startPoint y: 68, endPoint x: 257, endPoint y: 79, distance: 72.5
click at [257, 79] on div "Preencha os dados de entrega do pedido Busque pelo cliente Deivid Número de con…" at bounding box center [385, 198] width 771 height 396
type input "988367678"
click at [203, 145] on div "Preencha os dados de entrega do pedido Busque pelo cliente 988367678 Número de …" at bounding box center [385, 198] width 771 height 396
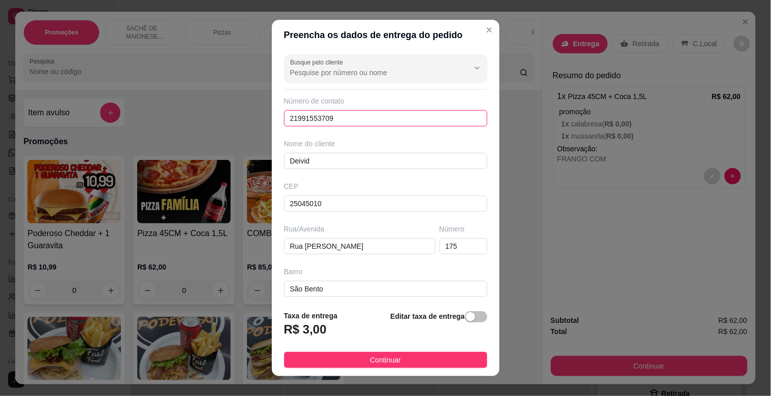
drag, startPoint x: 351, startPoint y: 118, endPoint x: 229, endPoint y: 142, distance: 124.4
click at [229, 142] on div "Preencha os dados de entrega do pedido Busque pelo cliente Número de contato 21…" at bounding box center [385, 198] width 771 height 396
type input "[PHONE_NUMBER]"
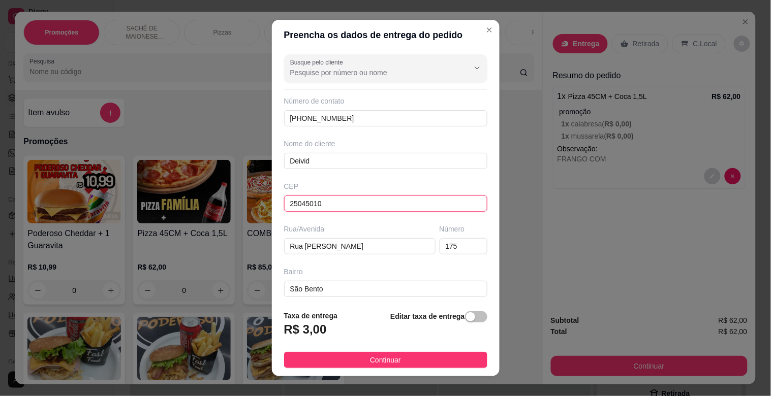
drag, startPoint x: 337, startPoint y: 208, endPoint x: 279, endPoint y: 209, distance: 58.5
click at [281, 209] on div "CEP 25045010" at bounding box center [385, 196] width 209 height 30
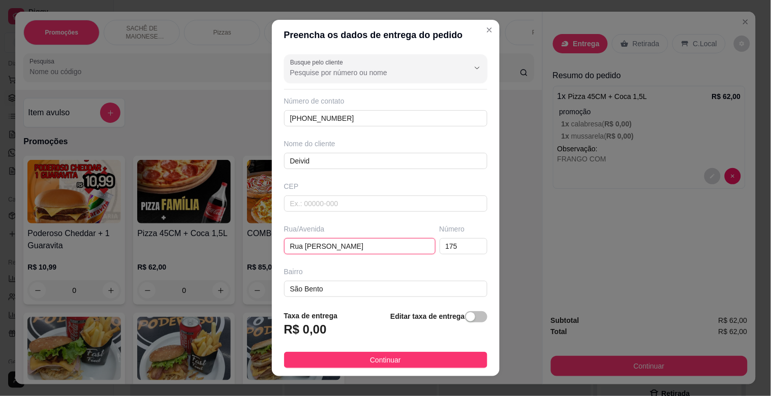
drag, startPoint x: 384, startPoint y: 250, endPoint x: 254, endPoint y: 257, distance: 130.3
click at [254, 257] on div "Preencha os dados de entrega do pedido Busque pelo cliente Número de contato [P…" at bounding box center [385, 198] width 771 height 396
type input "R"
type input "[PERSON_NAME]"
type input "1"
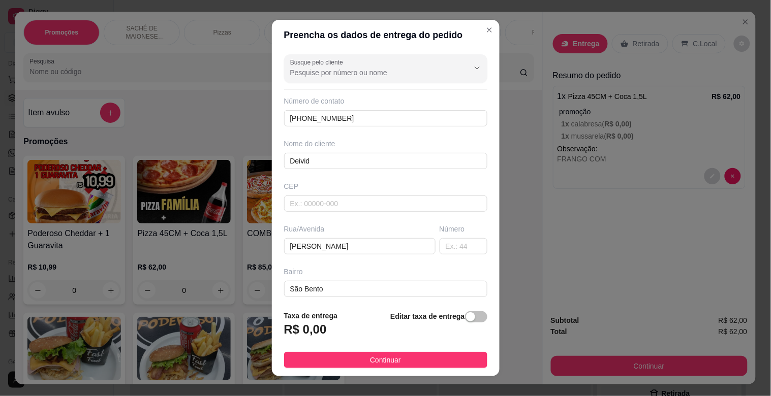
scroll to position [90, 0]
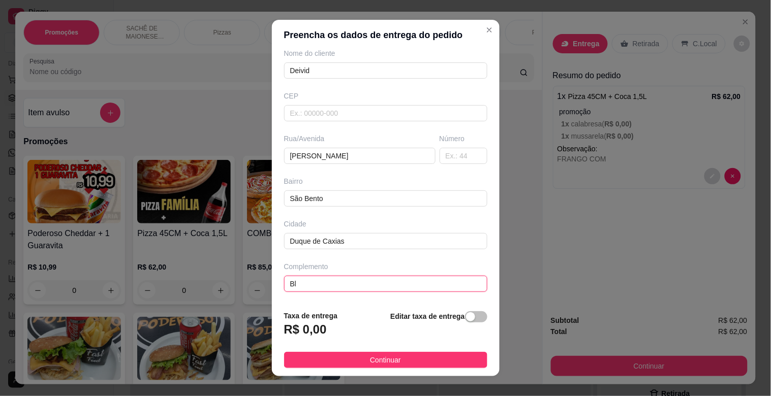
type input "B"
click at [466, 320] on span "button" at bounding box center [476, 317] width 22 height 11
click at [332, 321] on div "Taxa de entrega 0,00" at bounding box center [339, 327] width 110 height 36
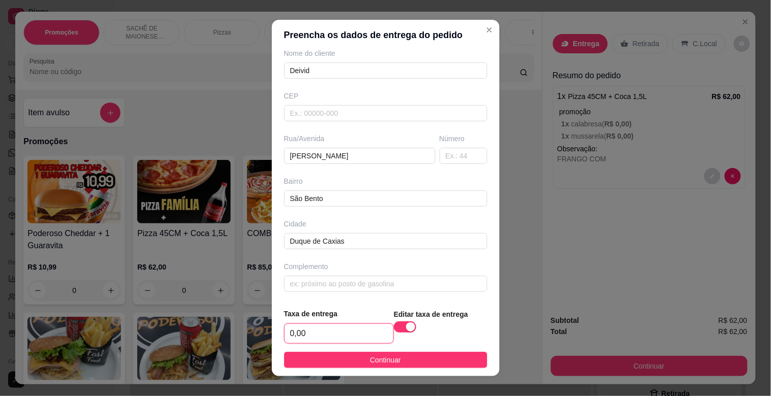
click at [331, 337] on input "0,00" at bounding box center [339, 333] width 109 height 19
type input "3,00"
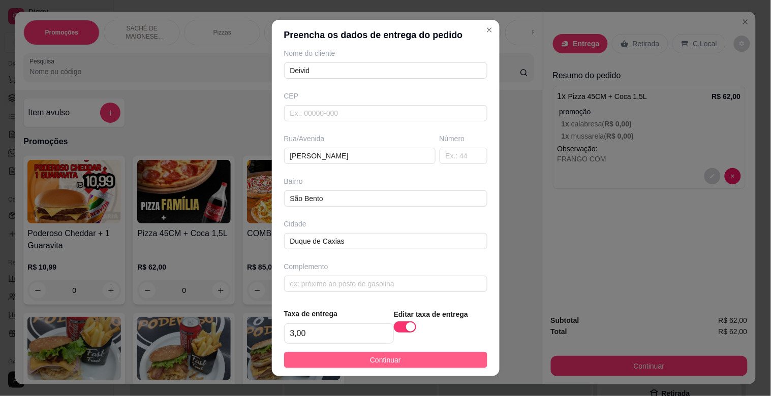
click at [358, 362] on button "Continuar" at bounding box center [385, 360] width 203 height 16
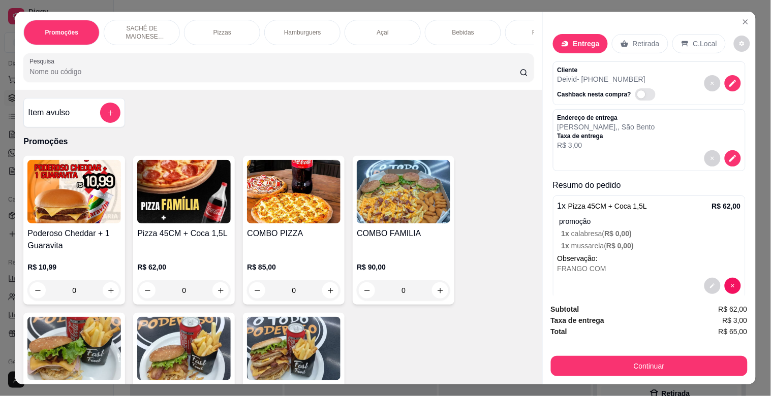
click at [631, 254] on p "Observação:" at bounding box center [649, 259] width 183 height 10
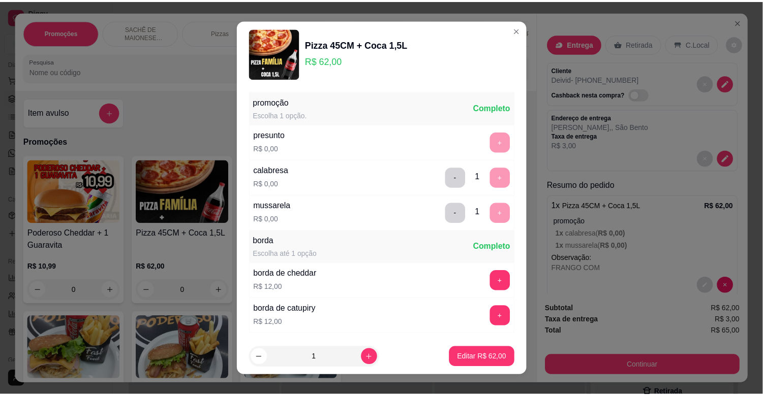
scroll to position [72, 0]
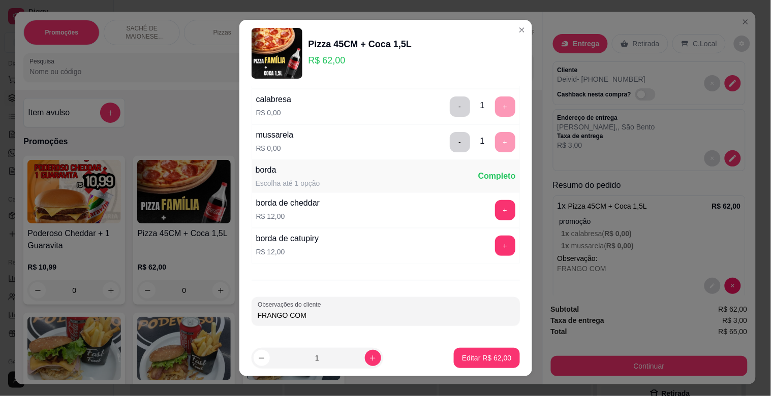
click at [361, 311] on input "FRANGO COM" at bounding box center [386, 316] width 256 height 10
type input "F"
click at [470, 351] on button "Editar R$ 62,00" at bounding box center [487, 358] width 66 height 20
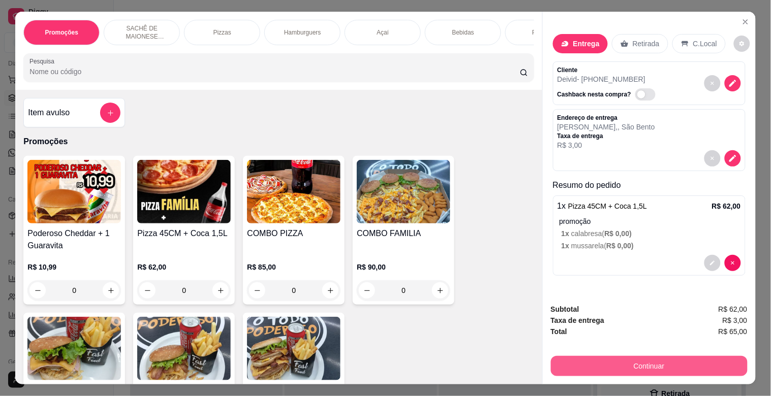
click at [688, 356] on button "Continuar" at bounding box center [649, 366] width 197 height 20
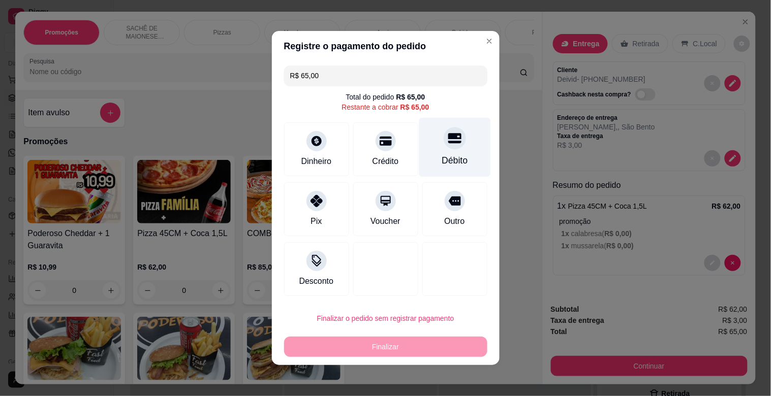
click at [442, 161] on div "Débito" at bounding box center [455, 160] width 26 height 13
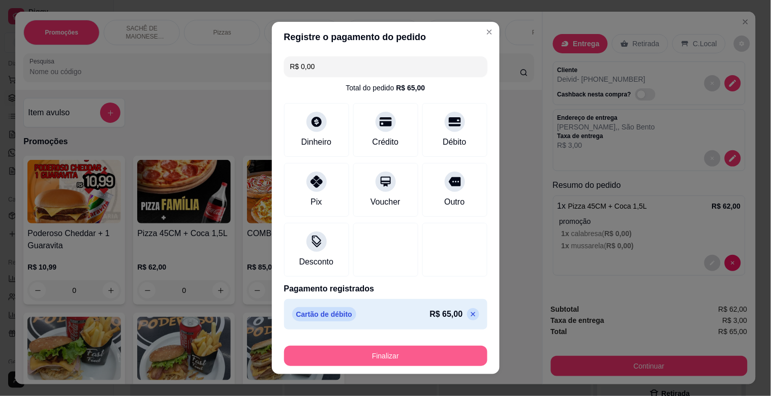
click at [419, 362] on button "Finalizar" at bounding box center [385, 356] width 203 height 20
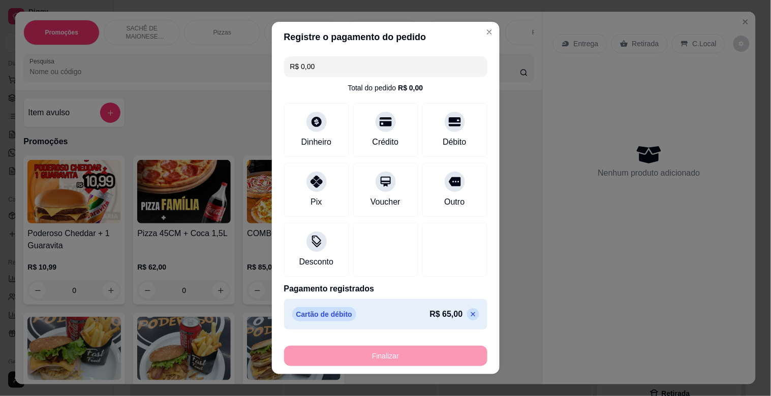
type input "-R$ 65,00"
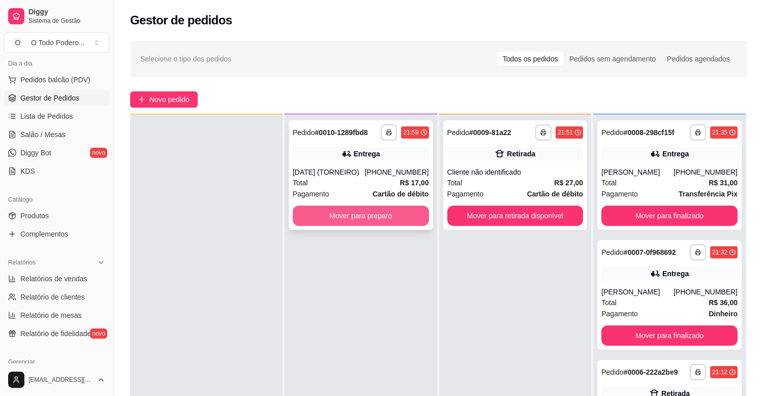
click at [347, 211] on button "Mover para preparo" at bounding box center [361, 216] width 136 height 20
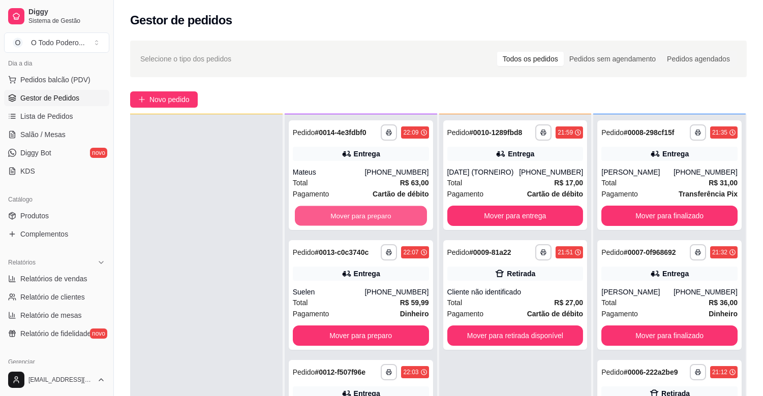
click at [347, 211] on button "Mover para preparo" at bounding box center [361, 216] width 132 height 20
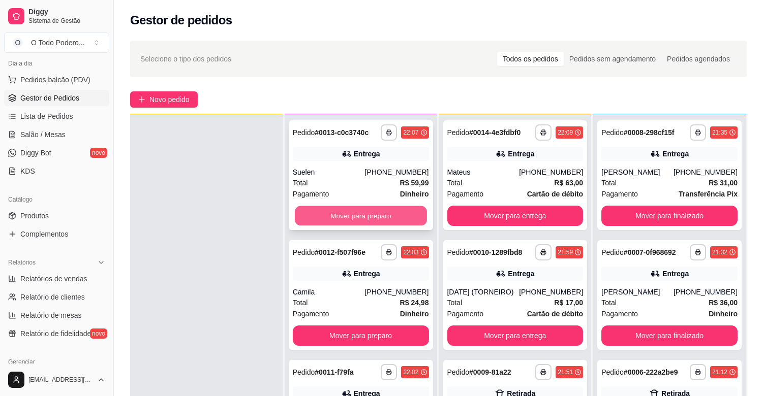
click at [349, 215] on button "Mover para preparo" at bounding box center [361, 216] width 132 height 20
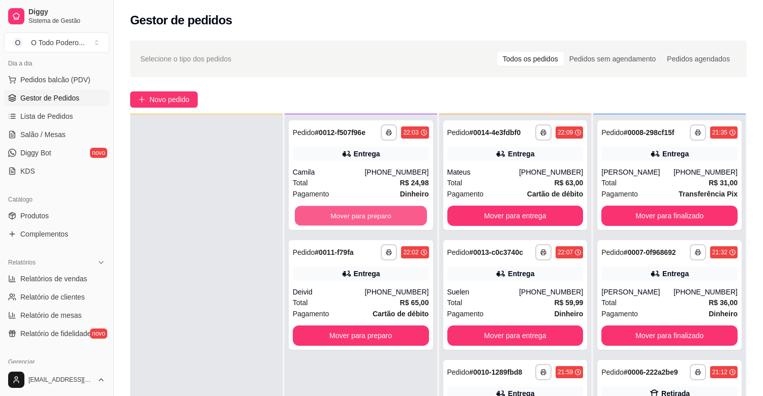
click at [349, 215] on button "Mover para preparo" at bounding box center [361, 216] width 132 height 20
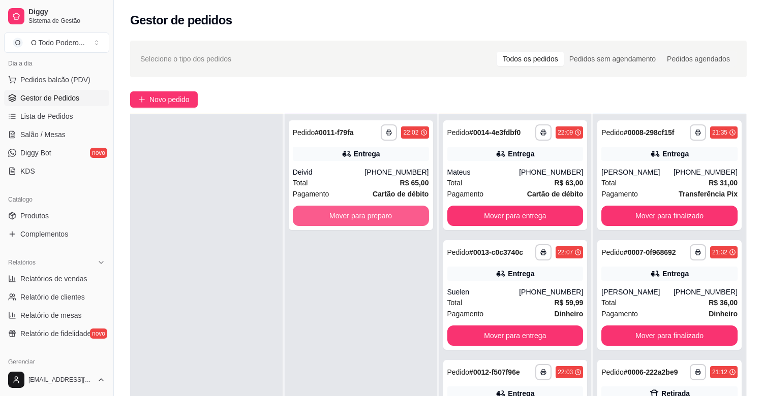
click at [349, 215] on button "Mover para preparo" at bounding box center [361, 216] width 136 height 20
click at [374, 226] on button "Mover para preparo" at bounding box center [361, 216] width 136 height 20
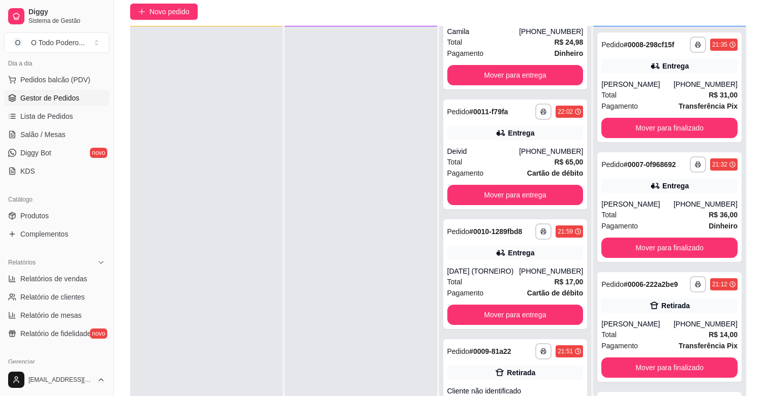
scroll to position [127, 0]
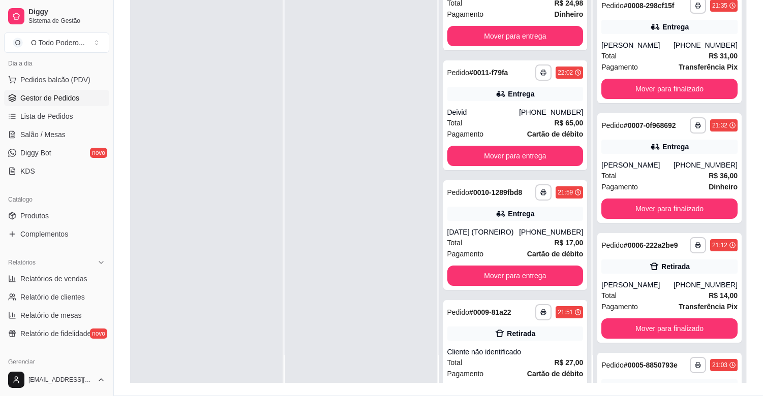
drag, startPoint x: 759, startPoint y: 224, endPoint x: 759, endPoint y: 253, distance: 29.0
click at [759, 253] on div "**********" at bounding box center [438, 151] width 649 height 488
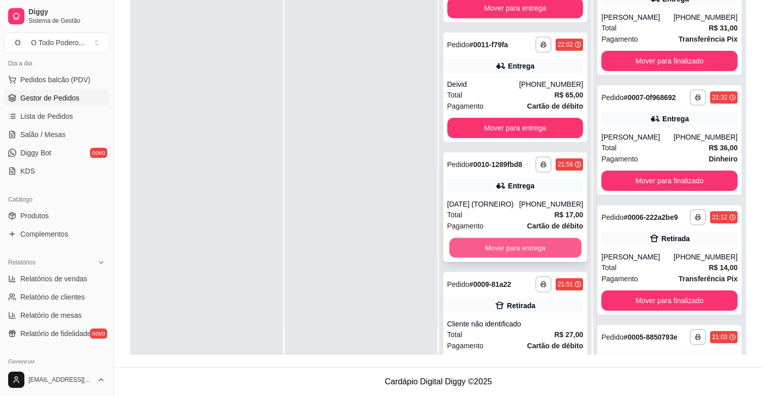
click at [492, 257] on button "Mover para entrega" at bounding box center [515, 248] width 132 height 20
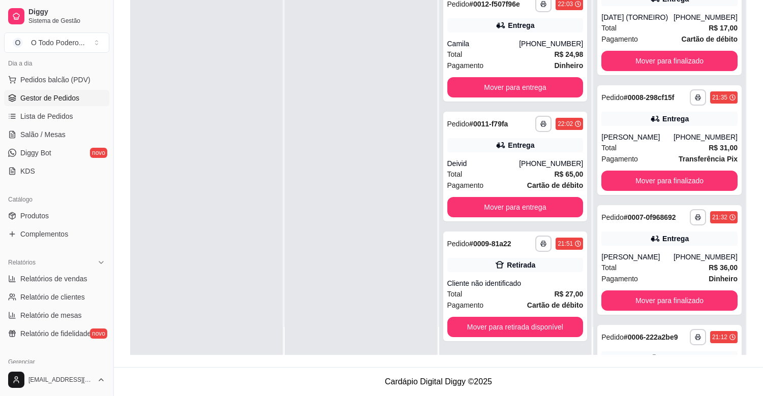
scroll to position [343, 0]
click at [485, 320] on button "Mover para retirada disponível" at bounding box center [515, 328] width 132 height 20
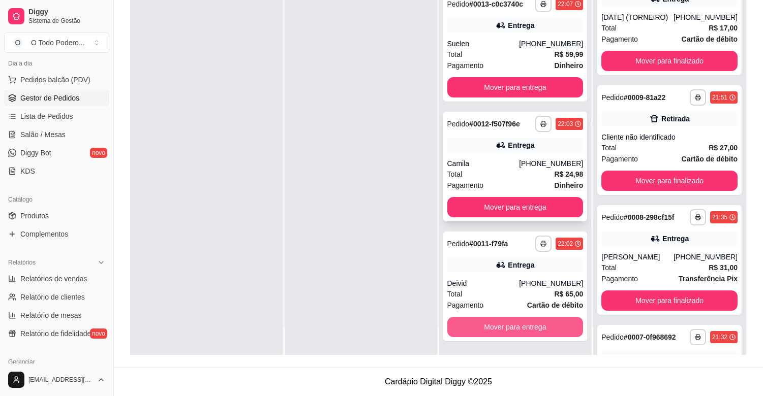
scroll to position [224, 0]
click at [459, 327] on button "Mover para entrega" at bounding box center [515, 328] width 132 height 20
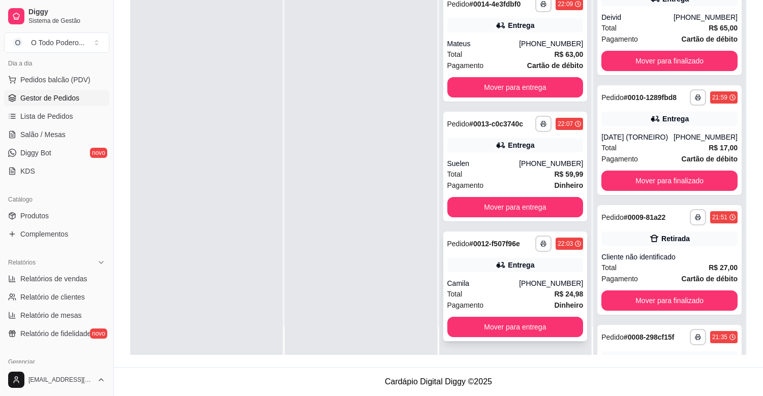
scroll to position [103, 0]
click at [474, 330] on button "Mover para entrega" at bounding box center [515, 327] width 136 height 20
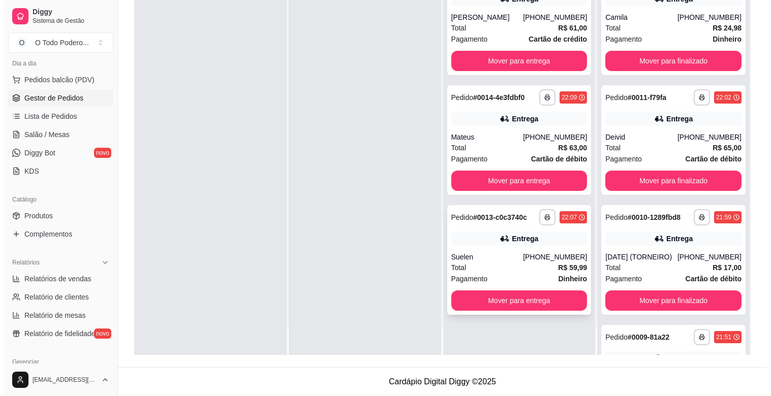
scroll to position [0, 0]
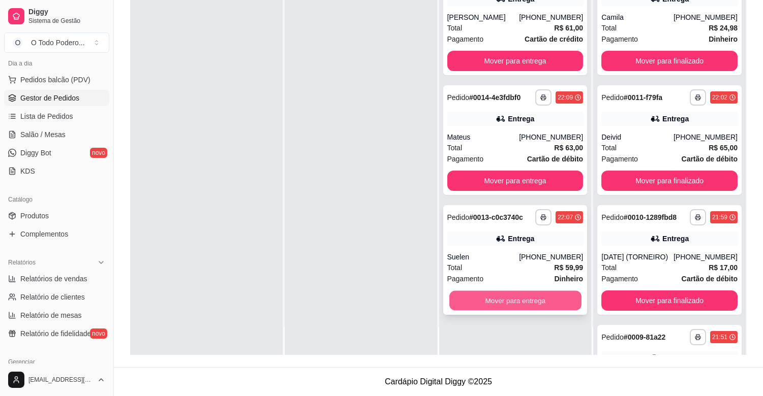
click at [472, 309] on button "Mover para entrega" at bounding box center [515, 301] width 132 height 20
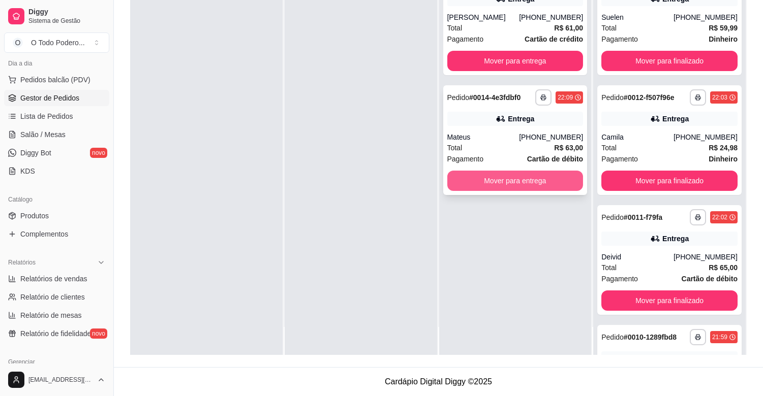
click at [487, 191] on button "Mover para entrega" at bounding box center [515, 181] width 136 height 20
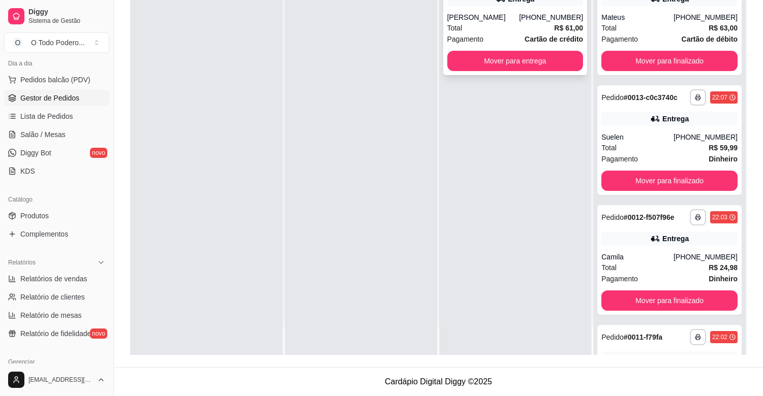
click at [494, 22] on div "[PERSON_NAME]" at bounding box center [483, 17] width 72 height 10
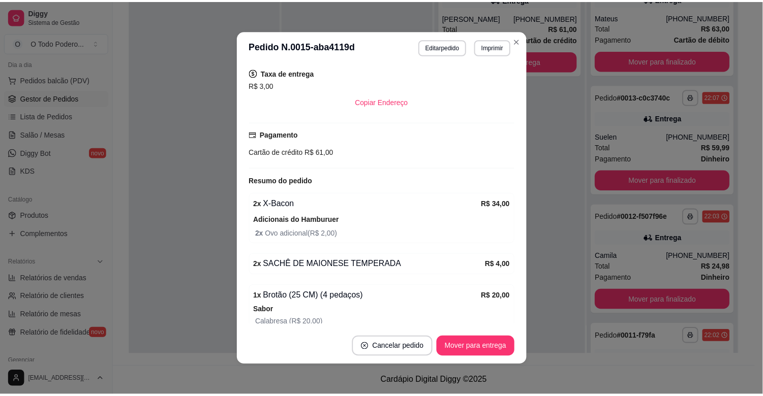
scroll to position [281, 0]
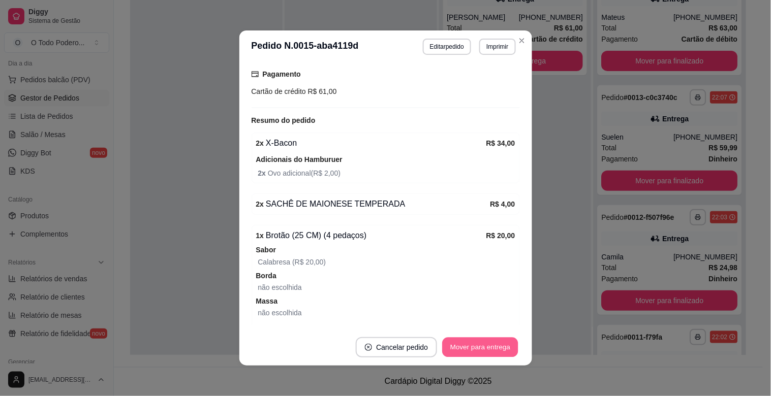
click at [464, 351] on button "Mover para entrega" at bounding box center [481, 348] width 76 height 20
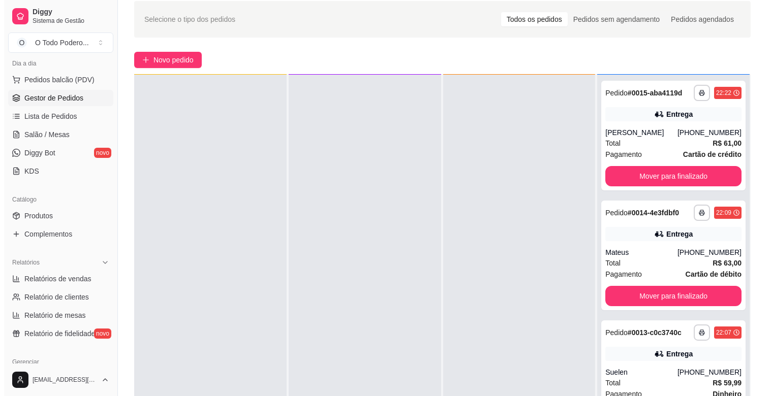
scroll to position [0, 0]
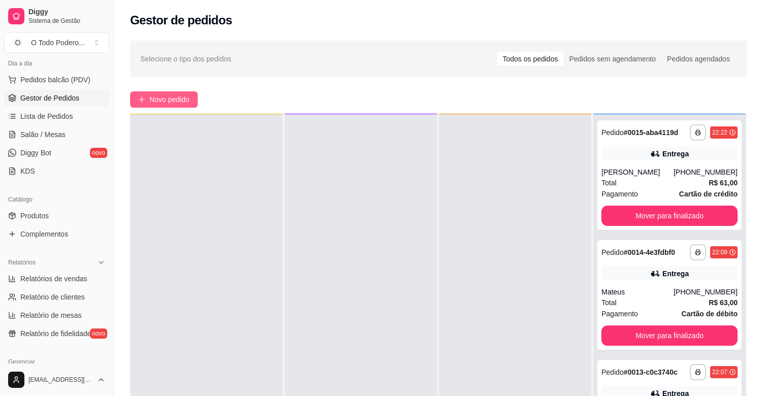
click at [150, 103] on span "Novo pedido" at bounding box center [169, 99] width 40 height 11
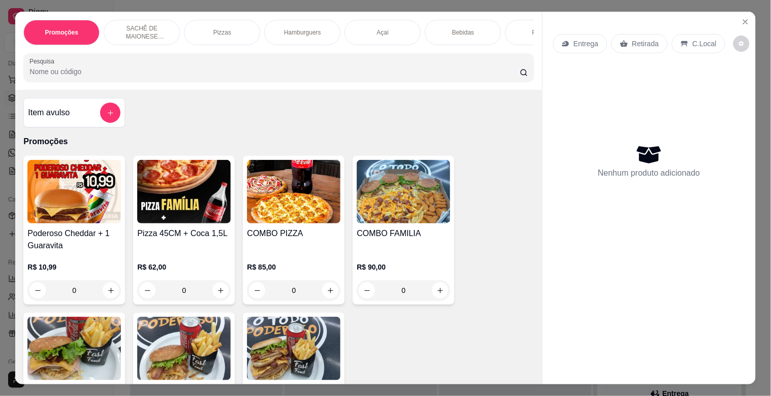
click at [284, 28] on p "Hamburguers" at bounding box center [302, 32] width 37 height 8
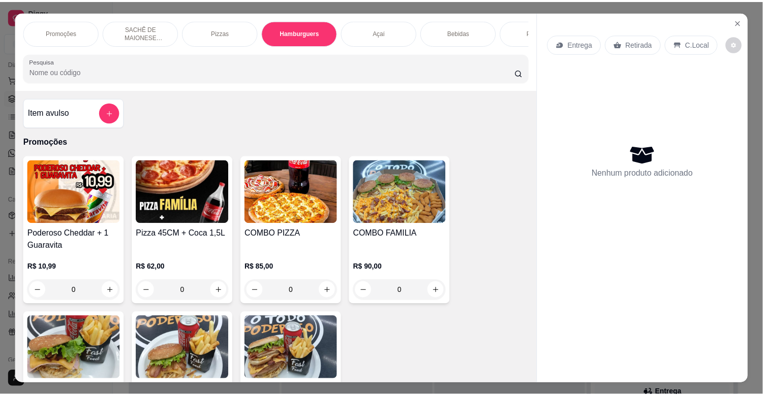
scroll to position [24, 0]
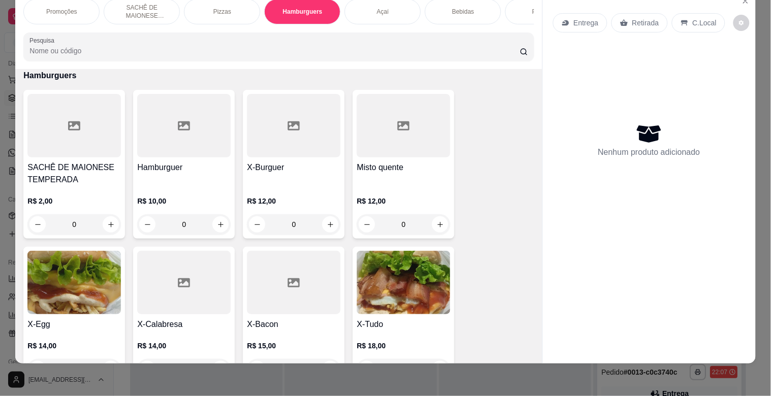
click at [89, 319] on h4 "X-Egg" at bounding box center [74, 325] width 94 height 12
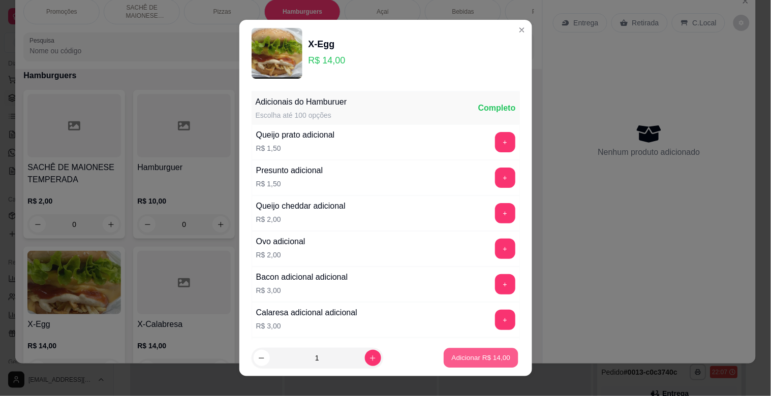
click at [452, 354] on p "Adicionar R$ 14,00" at bounding box center [481, 358] width 59 height 10
type input "1"
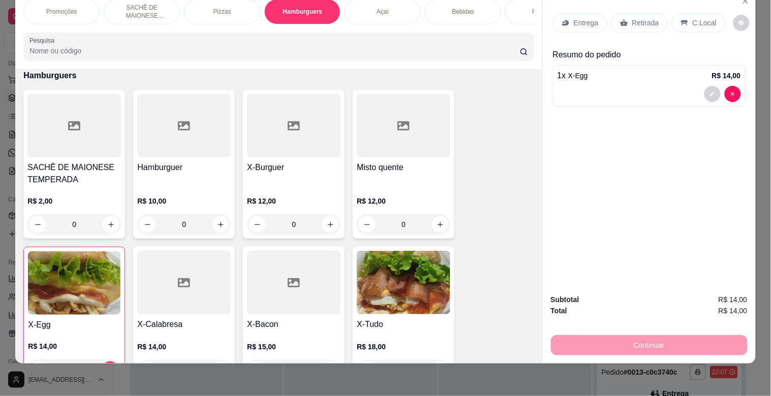
click at [694, 22] on div "C.Local" at bounding box center [698, 22] width 53 height 19
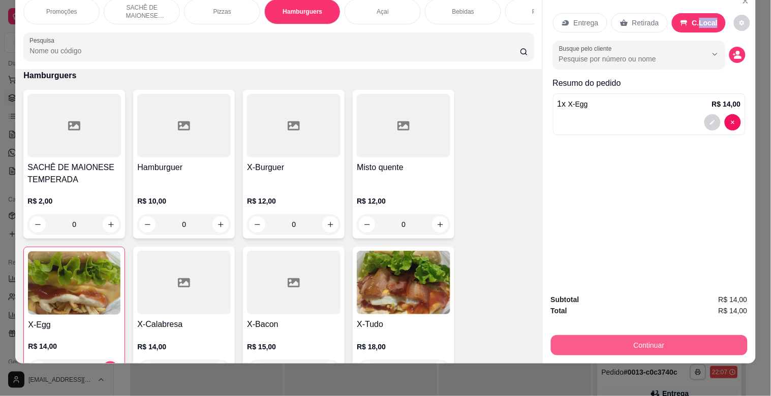
click at [668, 338] on button "Continuar" at bounding box center [649, 345] width 197 height 20
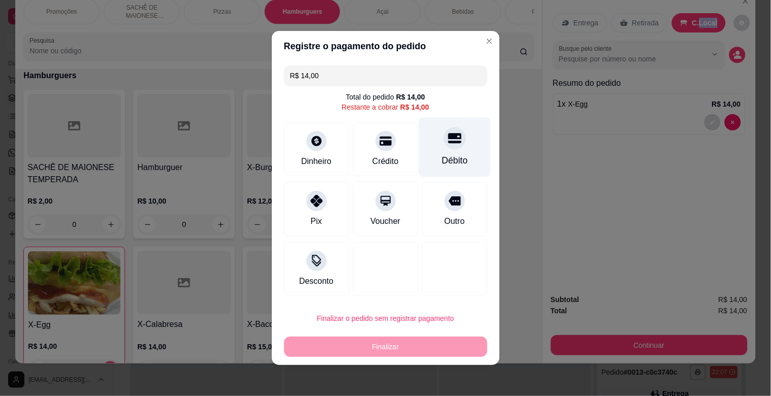
click at [455, 163] on div "Débito" at bounding box center [455, 160] width 26 height 13
type input "R$ 0,00"
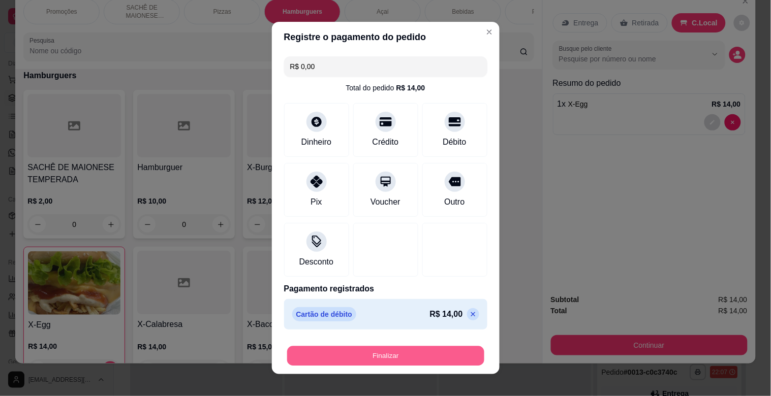
click at [452, 348] on button "Finalizar" at bounding box center [385, 357] width 197 height 20
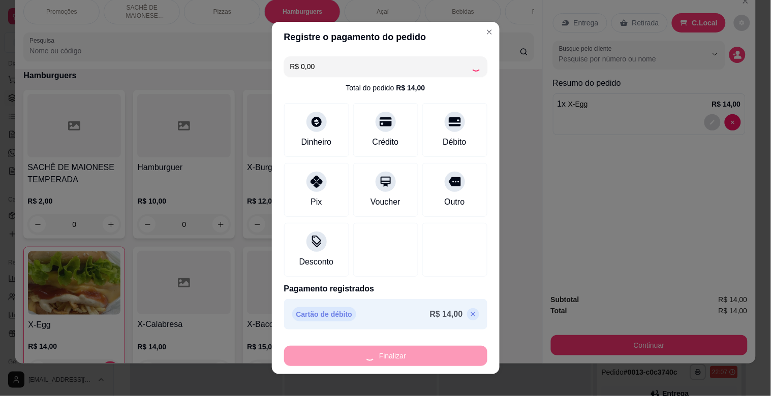
type input "0"
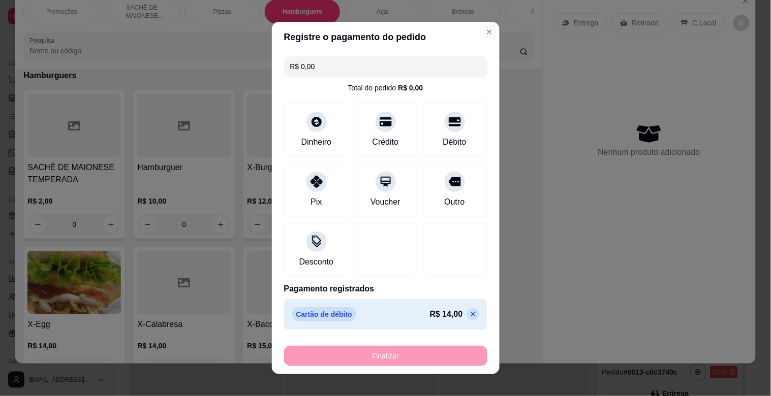
type input "-R$ 14,00"
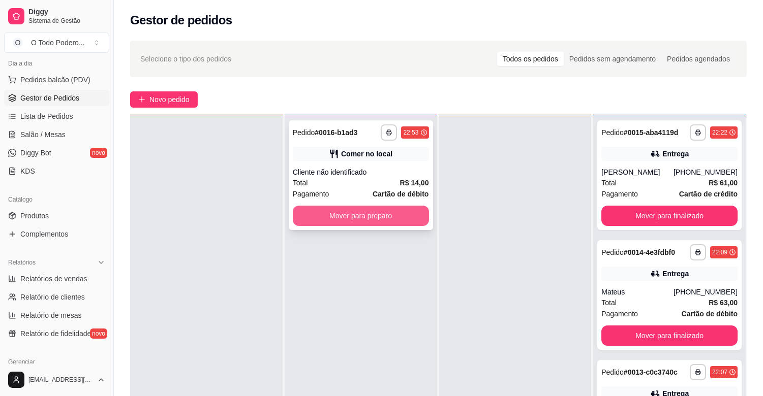
click at [343, 217] on button "Mover para preparo" at bounding box center [361, 216] width 136 height 20
